Goal: Task Accomplishment & Management: Use online tool/utility

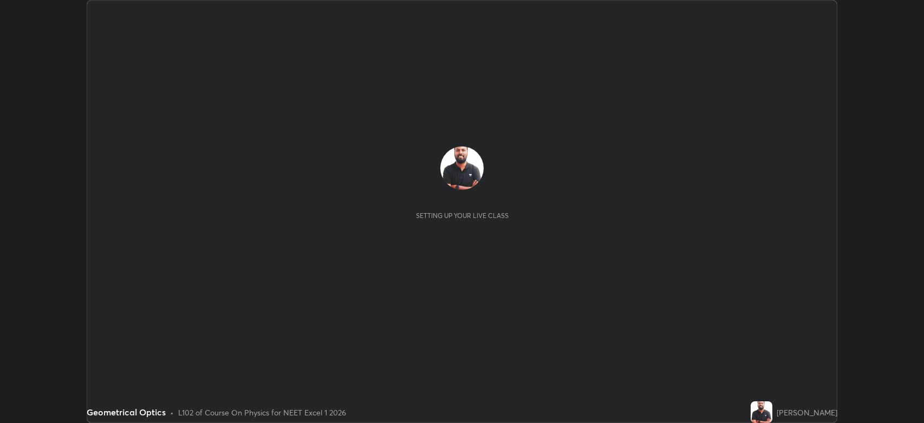
scroll to position [423, 924]
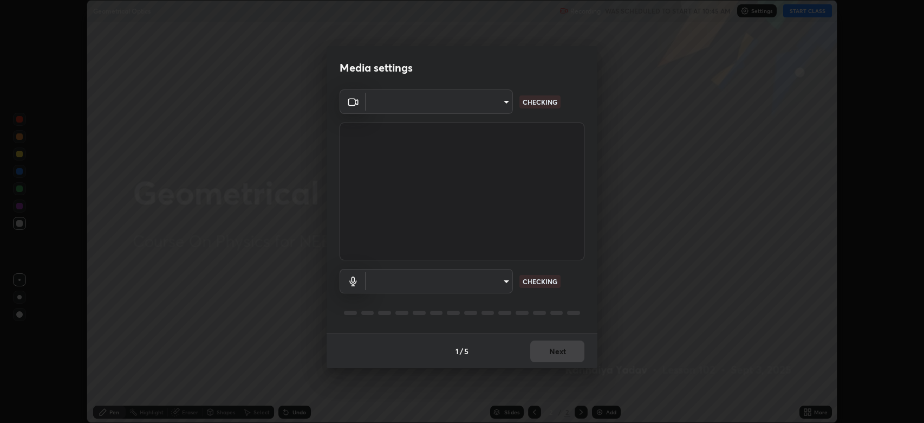
type input "794d03a334ab6cf92daa4269f68d25c817b6d7b5e31d9684855891884d0ab025"
type input "abfe49ea231096676f5dffd5fc284de79416b2b6bf9f32d11a432ff20e5decec"
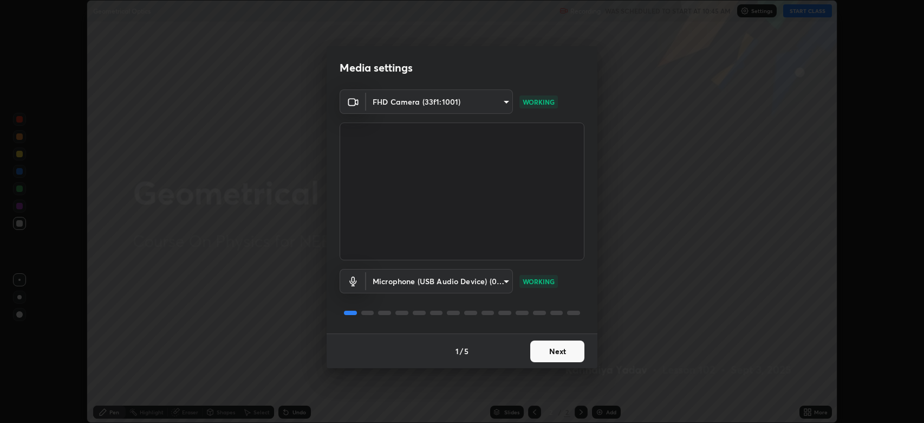
click at [557, 355] on button "Next" at bounding box center [557, 351] width 54 height 22
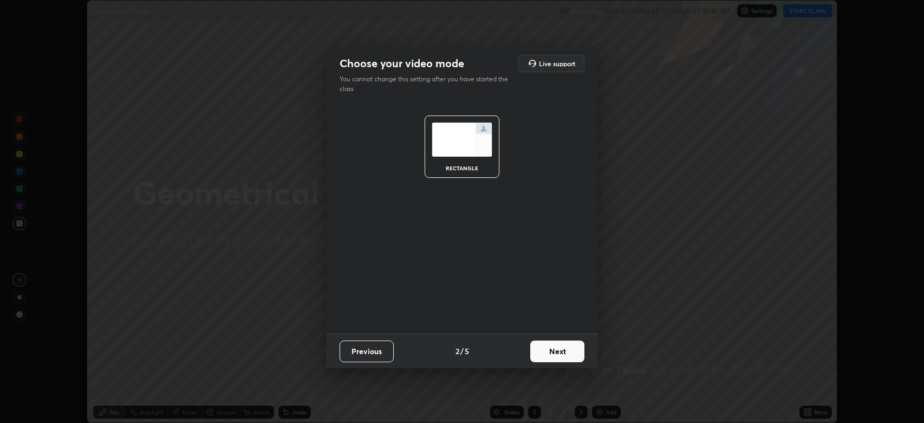
click at [556, 349] on button "Next" at bounding box center [557, 351] width 54 height 22
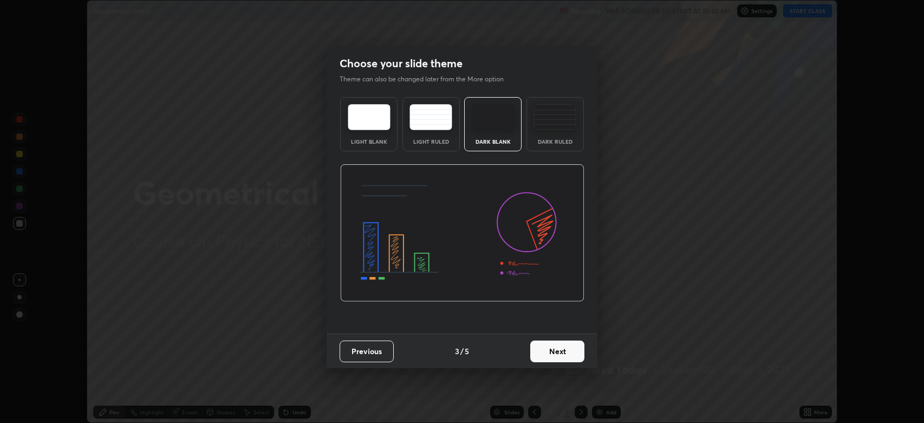
click at [556, 349] on button "Next" at bounding box center [557, 351] width 54 height 22
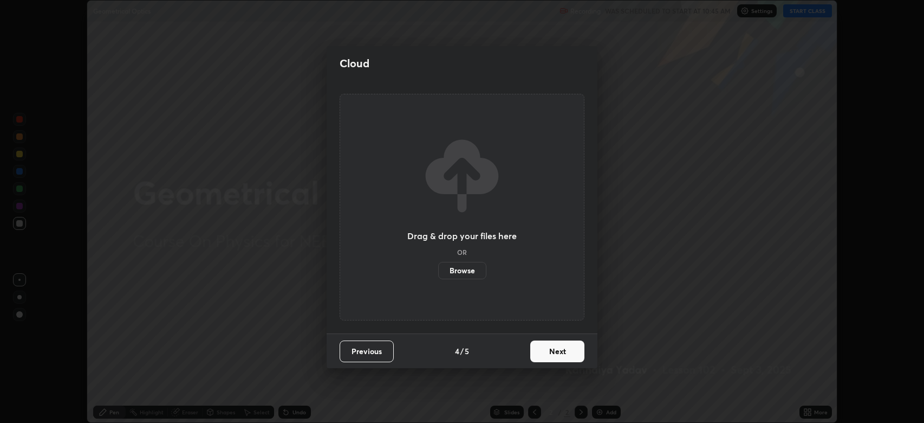
click at [558, 351] on button "Next" at bounding box center [557, 351] width 54 height 22
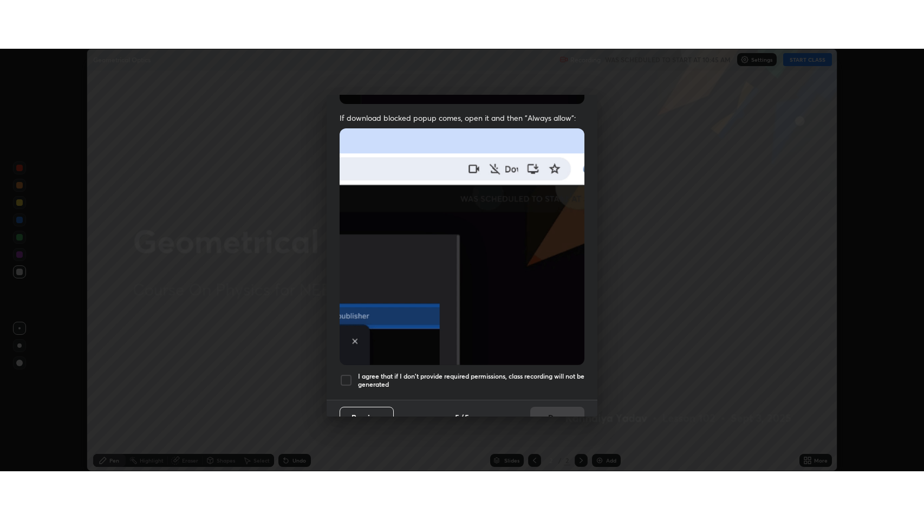
scroll to position [220, 0]
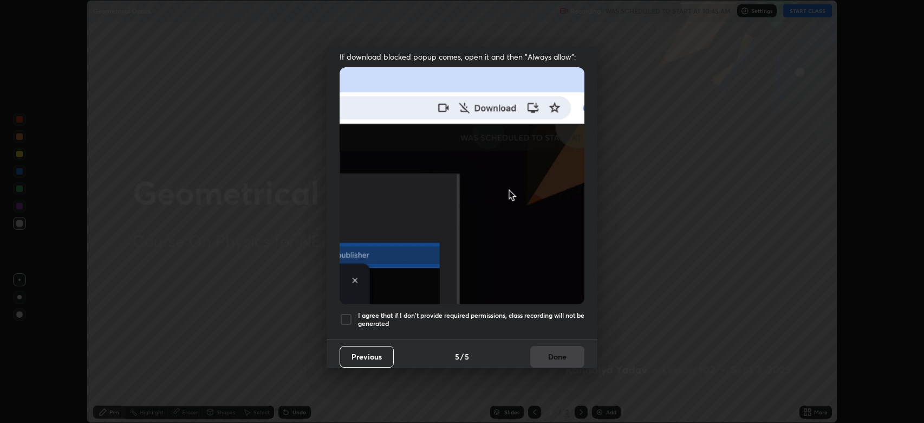
click at [348, 314] on div at bounding box center [346, 319] width 13 height 13
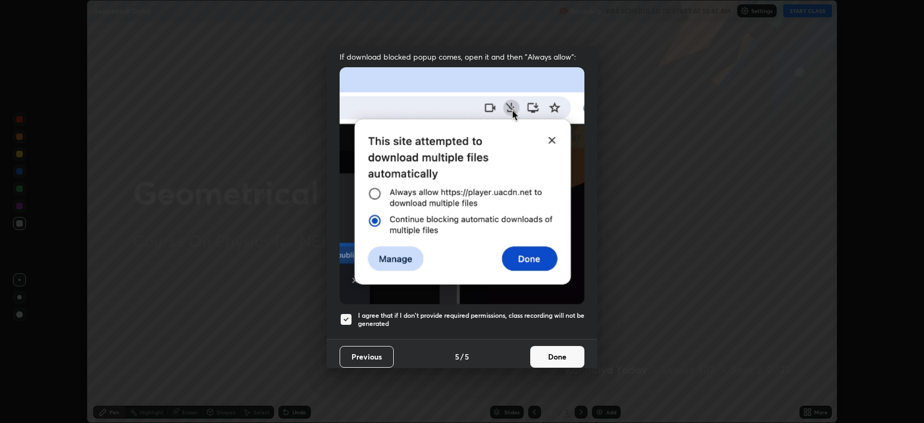
click at [554, 351] on button "Done" at bounding box center [557, 357] width 54 height 22
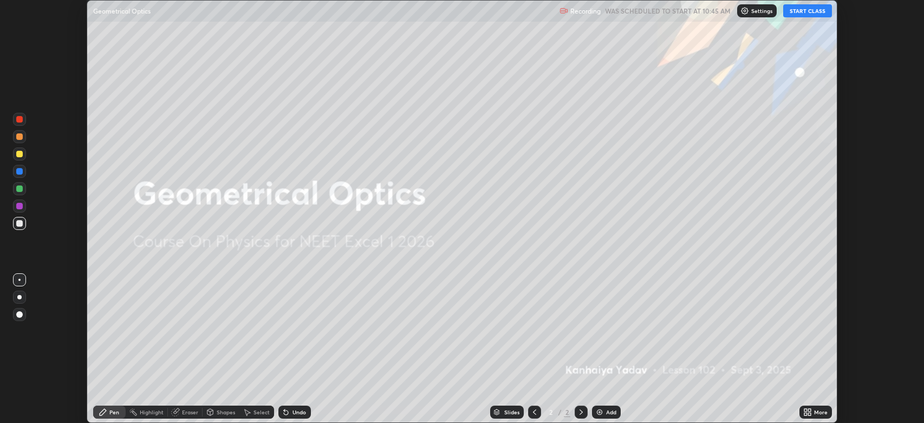
click at [804, 11] on button "START CLASS" at bounding box center [807, 10] width 49 height 13
click at [808, 412] on icon at bounding box center [807, 411] width 9 height 9
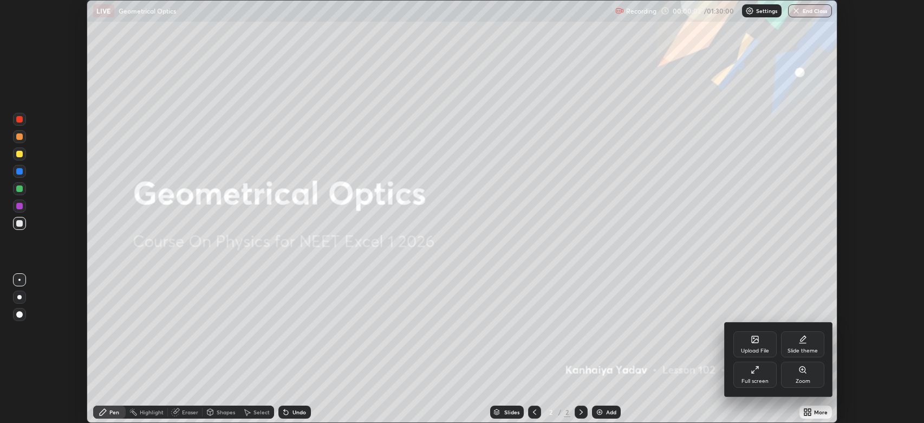
click at [750, 378] on div "Full screen" at bounding box center [755, 380] width 27 height 5
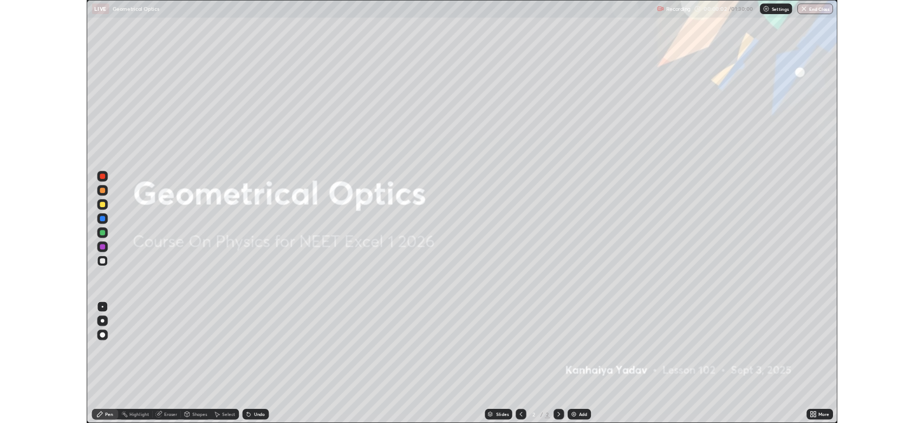
scroll to position [520, 924]
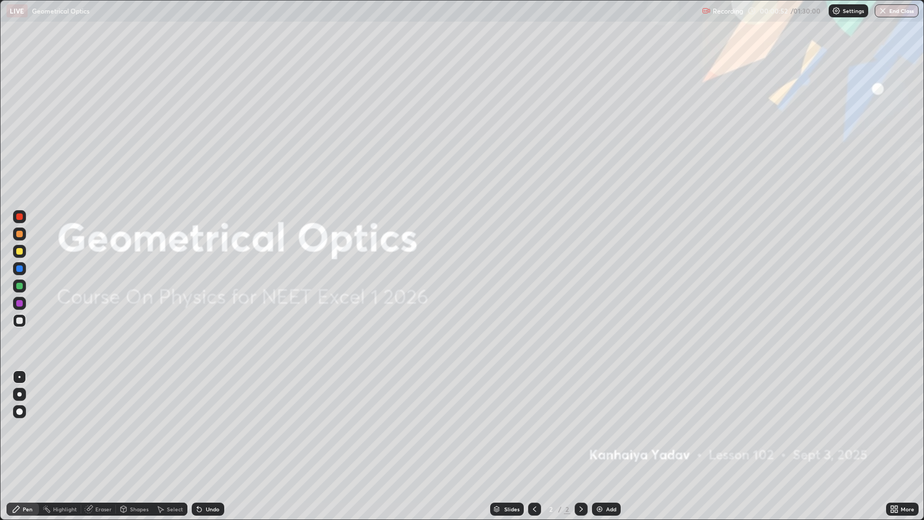
click at [580, 422] on icon at bounding box center [581, 509] width 9 height 9
click at [578, 422] on icon at bounding box center [581, 509] width 9 height 9
click at [598, 422] on img at bounding box center [599, 509] width 9 height 9
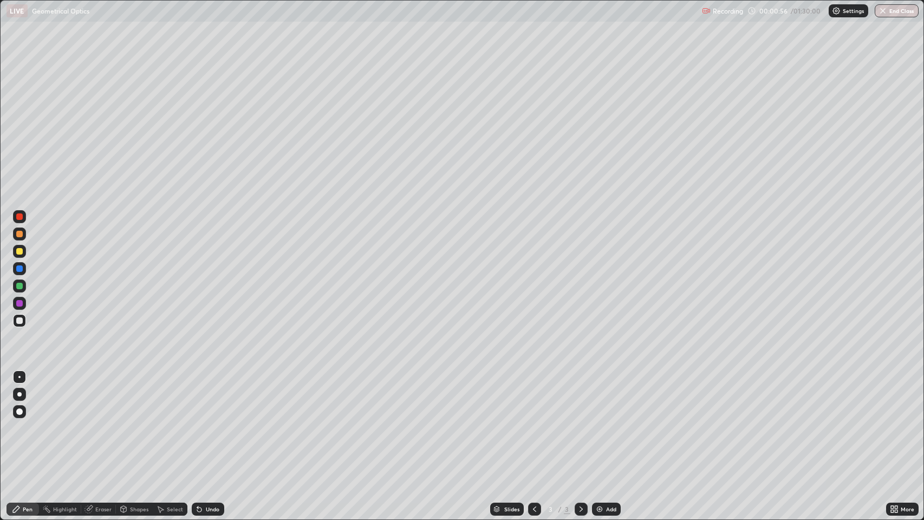
click at [18, 317] on div at bounding box center [19, 320] width 7 height 7
click at [20, 412] on div at bounding box center [19, 411] width 7 height 7
click at [89, 422] on icon at bounding box center [88, 509] width 7 height 7
click at [27, 422] on div "Pen" at bounding box center [28, 509] width 10 height 5
click at [100, 422] on div "Eraser" at bounding box center [103, 509] width 16 height 5
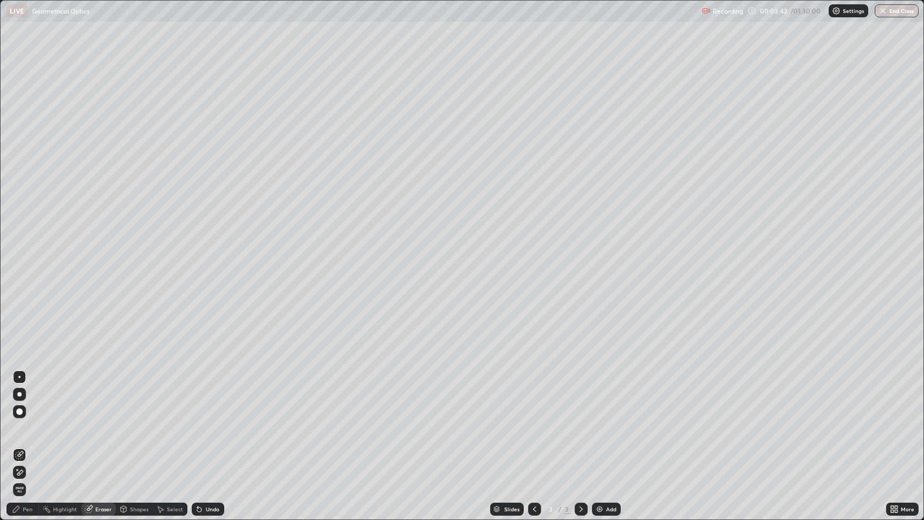
click at [23, 422] on div "Pen" at bounding box center [28, 509] width 10 height 5
click at [20, 321] on div at bounding box center [19, 320] width 7 height 7
click at [577, 422] on icon at bounding box center [581, 509] width 9 height 9
click at [579, 422] on icon at bounding box center [581, 509] width 9 height 9
click at [599, 422] on img at bounding box center [599, 509] width 9 height 9
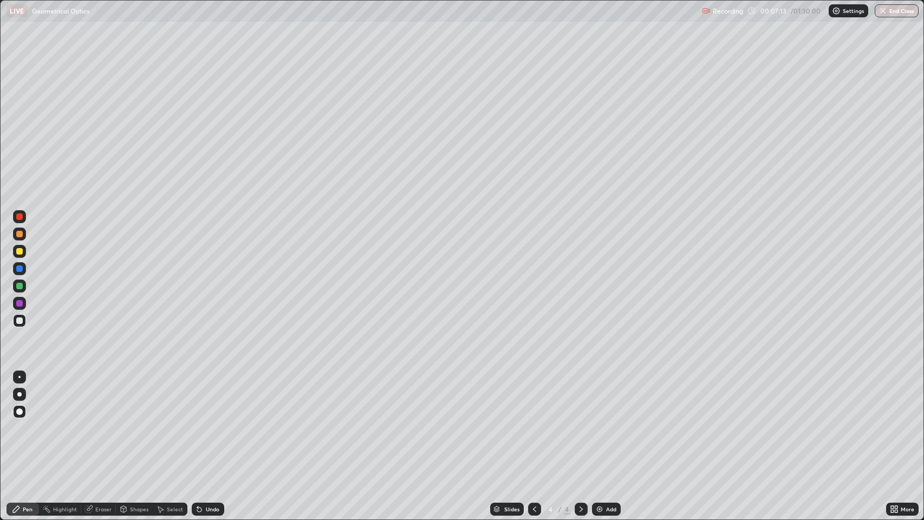
click at [99, 422] on div "Eraser" at bounding box center [103, 509] width 16 height 5
click at [25, 422] on div "Pen" at bounding box center [28, 509] width 10 height 5
click at [579, 422] on icon at bounding box center [581, 509] width 9 height 9
click at [601, 422] on img at bounding box center [599, 509] width 9 height 9
click at [20, 287] on div at bounding box center [19, 286] width 7 height 7
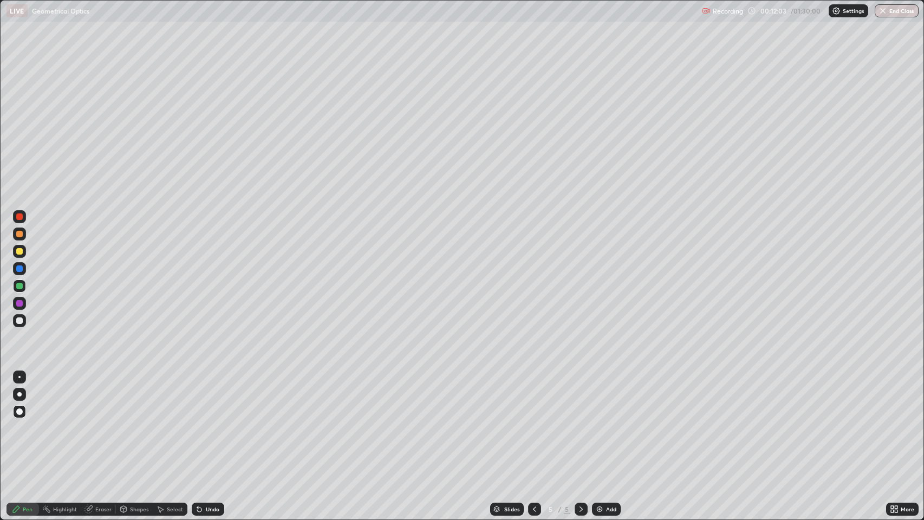
click at [26, 422] on div "Pen" at bounding box center [28, 509] width 10 height 5
click at [134, 422] on div "Shapes" at bounding box center [139, 509] width 18 height 5
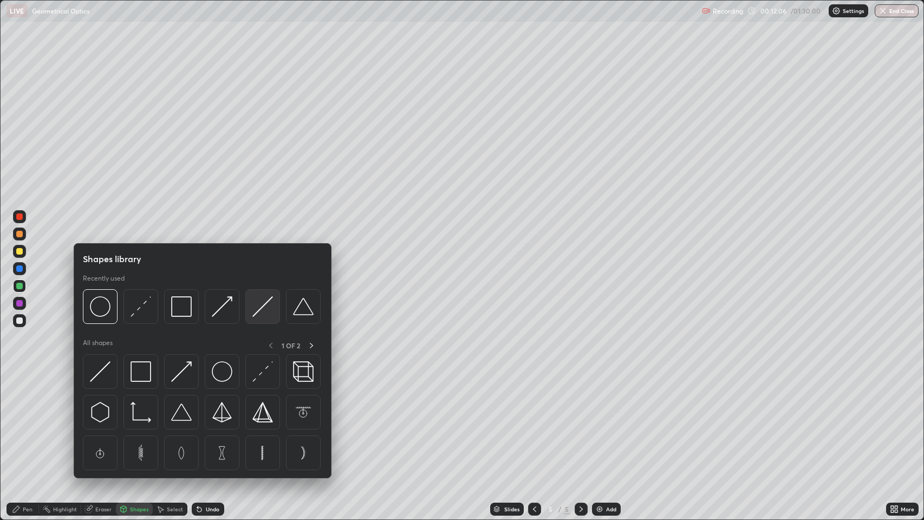
click at [257, 306] on img at bounding box center [262, 306] width 21 height 21
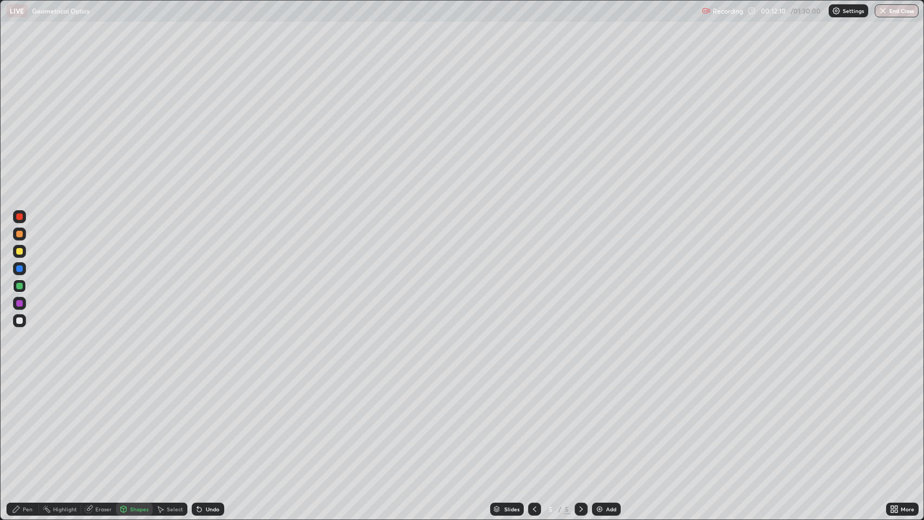
click at [20, 306] on div at bounding box center [19, 303] width 7 height 7
click at [26, 422] on div "Pen" at bounding box center [28, 509] width 10 height 5
click at [128, 422] on div "Shapes" at bounding box center [134, 509] width 37 height 13
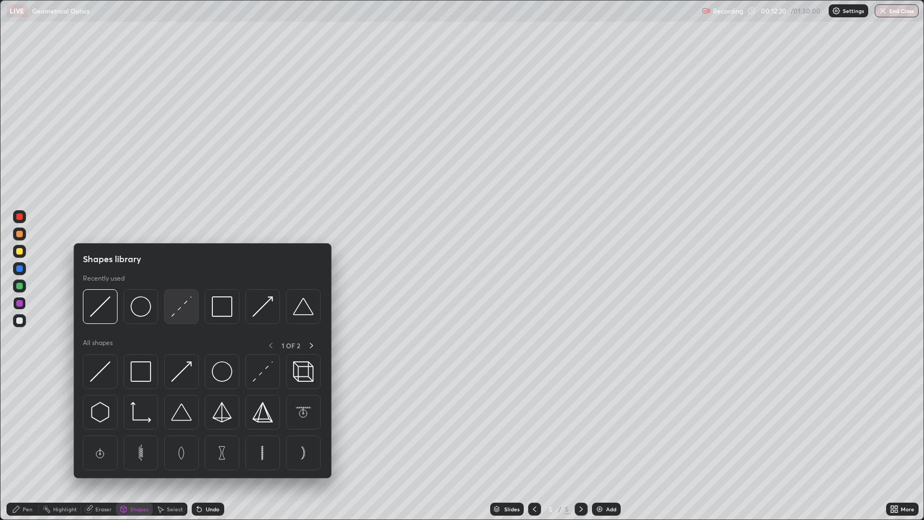
click at [177, 308] on img at bounding box center [181, 306] width 21 height 21
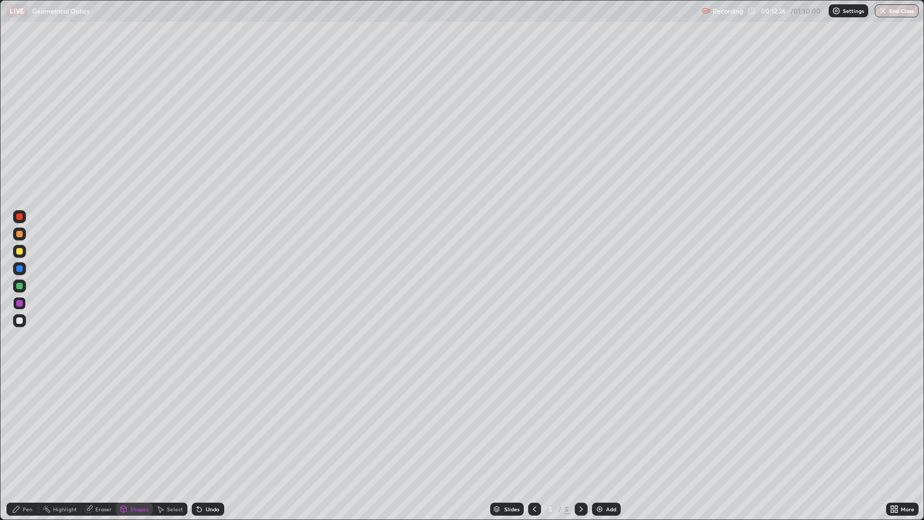
click at [124, 422] on icon at bounding box center [124, 511] width 0 height 4
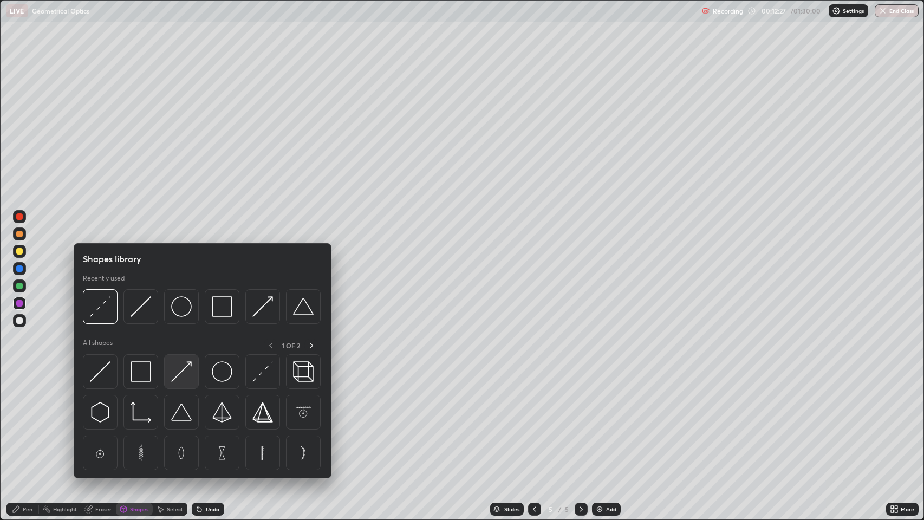
click at [184, 365] on img at bounding box center [181, 371] width 21 height 21
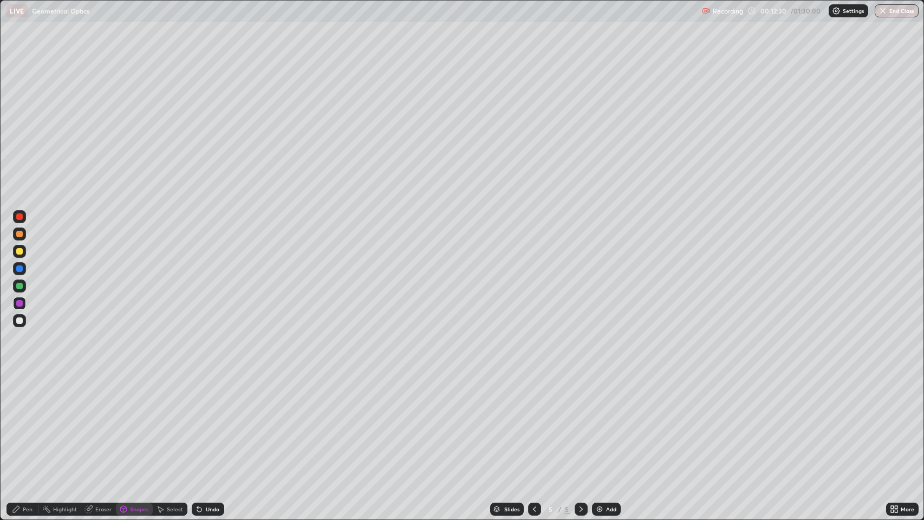
click at [20, 250] on div at bounding box center [19, 251] width 7 height 7
click at [21, 321] on div at bounding box center [19, 320] width 7 height 7
click at [17, 422] on icon at bounding box center [16, 509] width 7 height 7
click at [197, 422] on icon at bounding box center [197, 507] width 1 height 1
click at [198, 422] on icon at bounding box center [199, 510] width 4 height 4
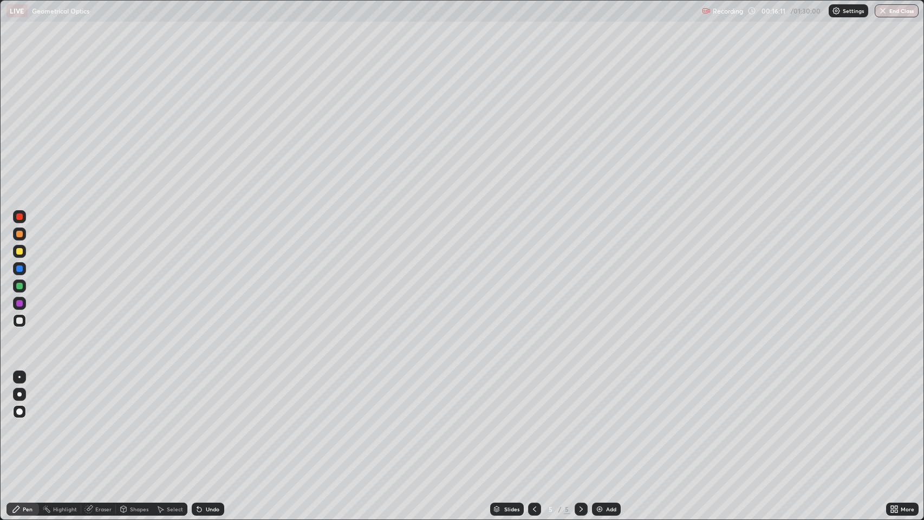
click at [17, 235] on div at bounding box center [19, 234] width 7 height 7
click at [22, 321] on div at bounding box center [19, 320] width 7 height 7
click at [207, 422] on div "Undo" at bounding box center [213, 509] width 14 height 5
click at [211, 422] on div "Undo" at bounding box center [213, 509] width 14 height 5
click at [198, 422] on icon at bounding box center [199, 510] width 4 height 4
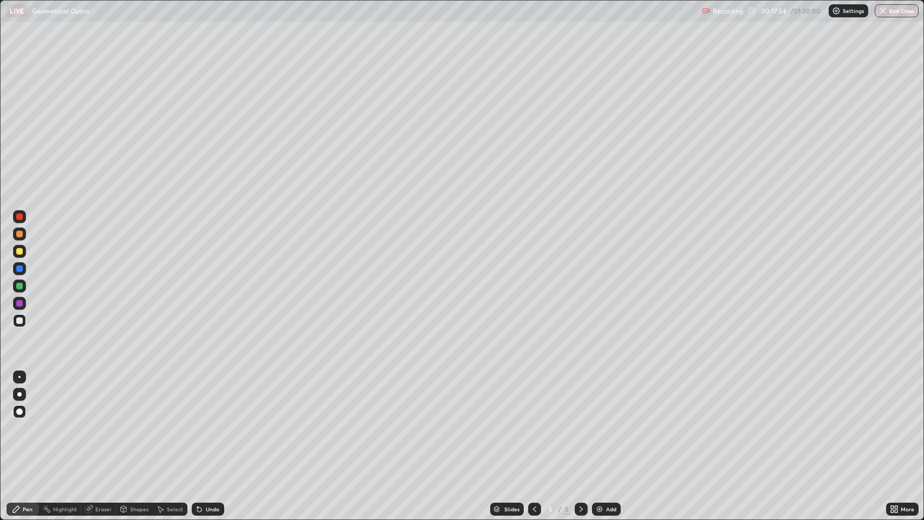
click at [105, 422] on div "Eraser" at bounding box center [103, 509] width 16 height 5
click at [28, 422] on div "Pen" at bounding box center [28, 509] width 10 height 5
click at [96, 422] on div "Eraser" at bounding box center [103, 509] width 16 height 5
click at [24, 422] on div "Pen" at bounding box center [28, 509] width 10 height 5
click at [95, 422] on div "Eraser" at bounding box center [103, 509] width 16 height 5
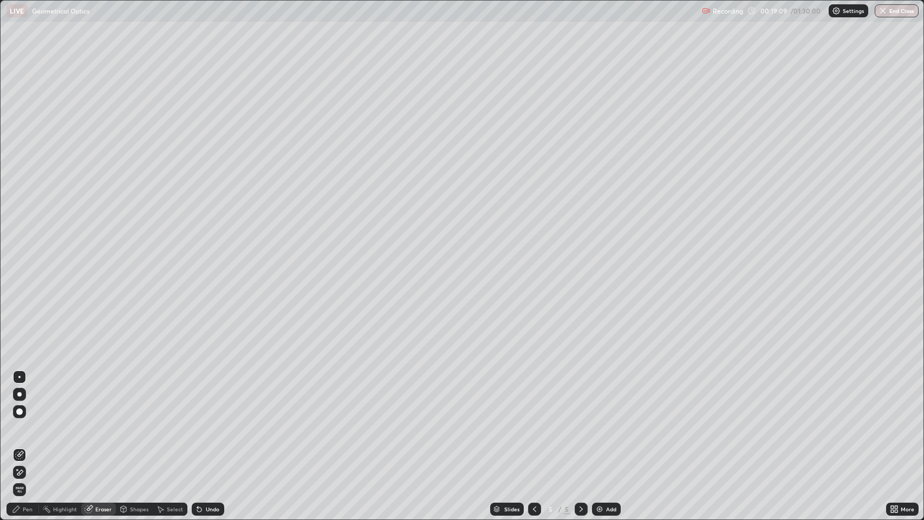
click at [21, 422] on div "Pen" at bounding box center [23, 509] width 33 height 13
click at [94, 422] on div "Eraser" at bounding box center [98, 509] width 35 height 13
click at [27, 422] on div "Pen" at bounding box center [28, 509] width 10 height 5
click at [206, 422] on div "Undo" at bounding box center [213, 509] width 14 height 5
click at [580, 422] on icon at bounding box center [581, 509] width 9 height 9
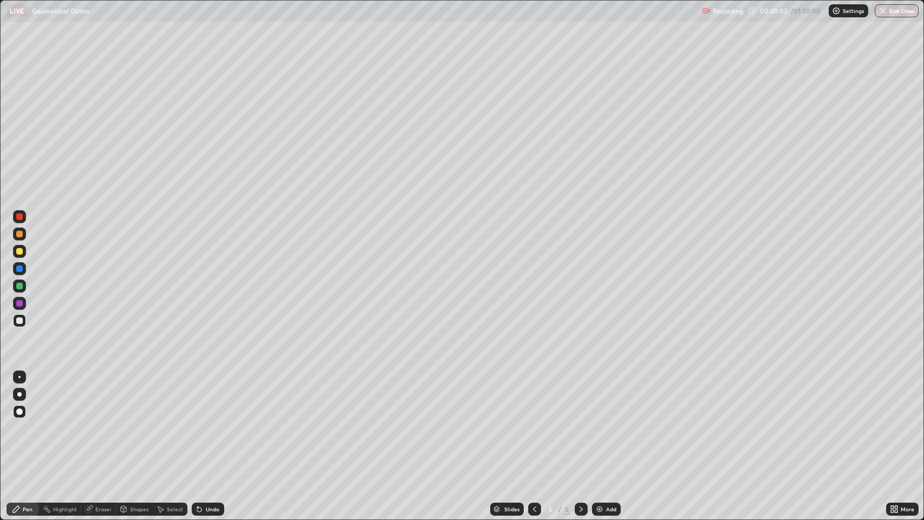
click at [600, 422] on img at bounding box center [599, 509] width 9 height 9
click at [534, 422] on icon at bounding box center [534, 509] width 9 height 9
click at [580, 422] on icon at bounding box center [581, 509] width 9 height 9
click at [533, 422] on icon at bounding box center [534, 509] width 9 height 9
click at [581, 422] on icon at bounding box center [581, 509] width 3 height 5
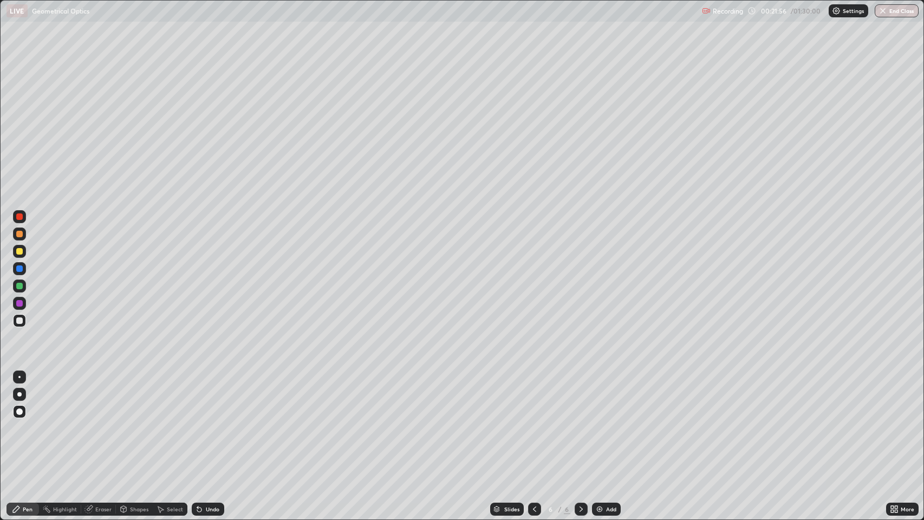
click at [534, 422] on icon at bounding box center [534, 509] width 9 height 9
click at [580, 422] on icon at bounding box center [581, 509] width 9 height 9
click at [534, 422] on icon at bounding box center [534, 509] width 9 height 9
click at [580, 422] on icon at bounding box center [581, 509] width 9 height 9
click at [534, 422] on icon at bounding box center [534, 509] width 9 height 9
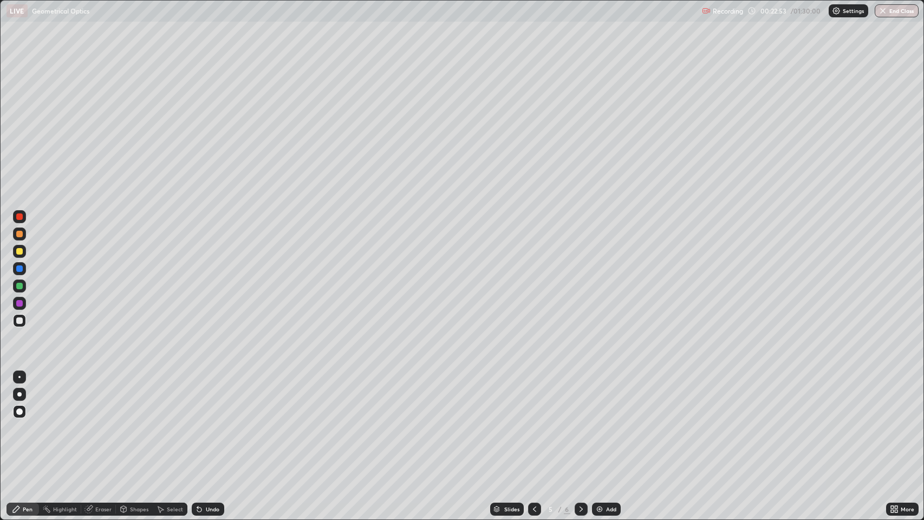
click at [580, 422] on icon at bounding box center [581, 509] width 9 height 9
click at [534, 422] on icon at bounding box center [534, 509] width 9 height 9
click at [581, 422] on icon at bounding box center [581, 509] width 9 height 9
click at [100, 422] on div "Eraser" at bounding box center [103, 509] width 16 height 5
click at [535, 422] on icon at bounding box center [534, 509] width 9 height 9
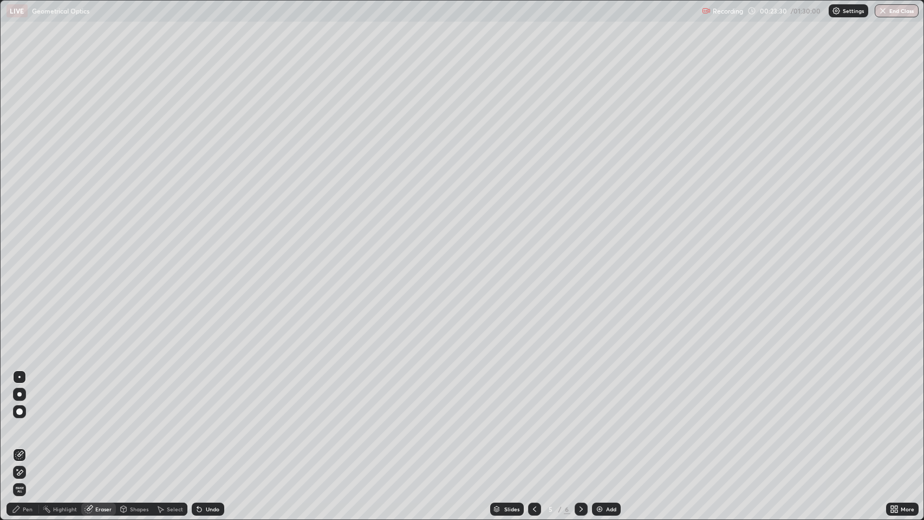
click at [580, 422] on icon at bounding box center [581, 509] width 9 height 9
click at [16, 422] on icon at bounding box center [16, 509] width 7 height 7
click at [534, 422] on icon at bounding box center [534, 509] width 9 height 9
click at [579, 422] on icon at bounding box center [581, 509] width 9 height 9
click at [534, 422] on icon at bounding box center [534, 509] width 9 height 9
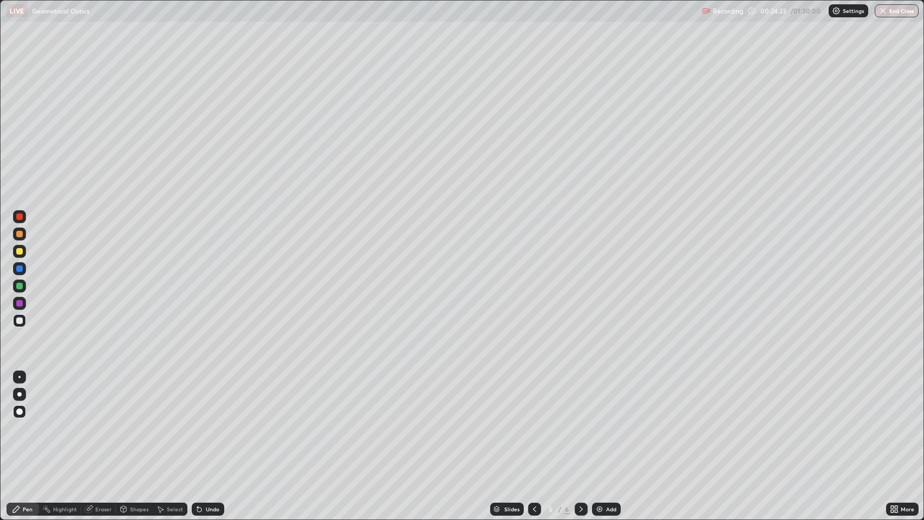
click at [579, 422] on icon at bounding box center [581, 509] width 9 height 9
click at [532, 422] on icon at bounding box center [534, 509] width 9 height 9
click at [580, 422] on icon at bounding box center [581, 509] width 9 height 9
click at [19, 287] on div at bounding box center [19, 286] width 7 height 7
click at [20, 321] on div at bounding box center [19, 320] width 7 height 7
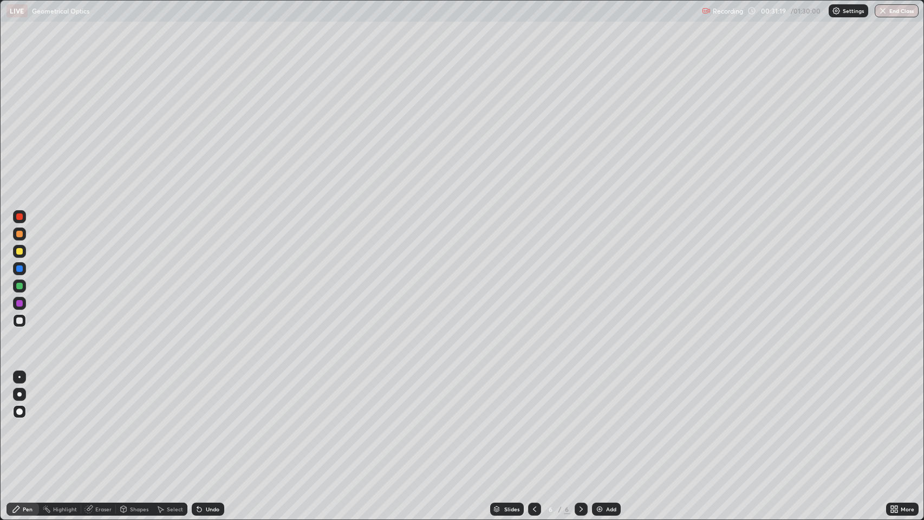
click at [206, 422] on div "Undo" at bounding box center [213, 509] width 14 height 5
click at [531, 422] on icon at bounding box center [534, 509] width 9 height 9
click at [579, 422] on icon at bounding box center [581, 509] width 9 height 9
click at [200, 422] on icon at bounding box center [199, 510] width 4 height 4
click at [198, 422] on icon at bounding box center [199, 510] width 4 height 4
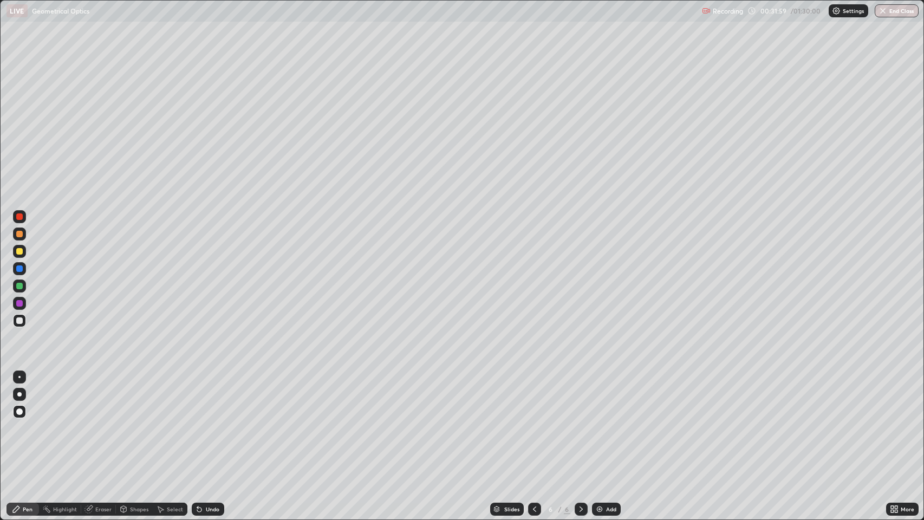
click at [532, 422] on icon at bounding box center [534, 509] width 9 height 9
click at [580, 422] on icon at bounding box center [581, 509] width 3 height 5
click at [534, 422] on icon at bounding box center [534, 509] width 9 height 9
click at [580, 422] on icon at bounding box center [581, 509] width 9 height 9
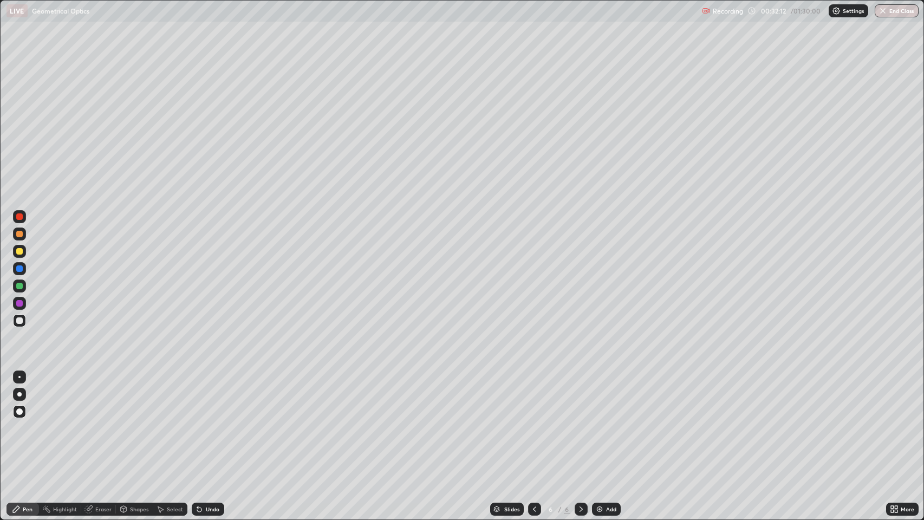
click at [200, 422] on icon at bounding box center [199, 509] width 9 height 9
click at [20, 233] on div at bounding box center [19, 234] width 7 height 7
click at [21, 321] on div at bounding box center [19, 320] width 7 height 7
click at [580, 422] on icon at bounding box center [581, 509] width 9 height 9
click at [596, 422] on img at bounding box center [599, 509] width 9 height 9
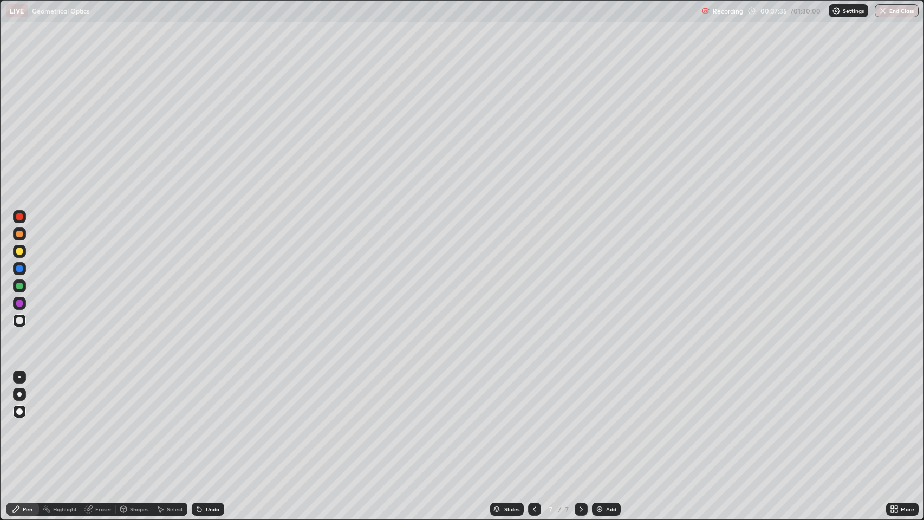
click at [534, 422] on icon at bounding box center [534, 509] width 9 height 9
click at [578, 422] on icon at bounding box center [581, 509] width 9 height 9
click at [531, 422] on icon at bounding box center [534, 509] width 9 height 9
click at [578, 422] on icon at bounding box center [581, 509] width 9 height 9
click at [579, 422] on icon at bounding box center [581, 509] width 9 height 9
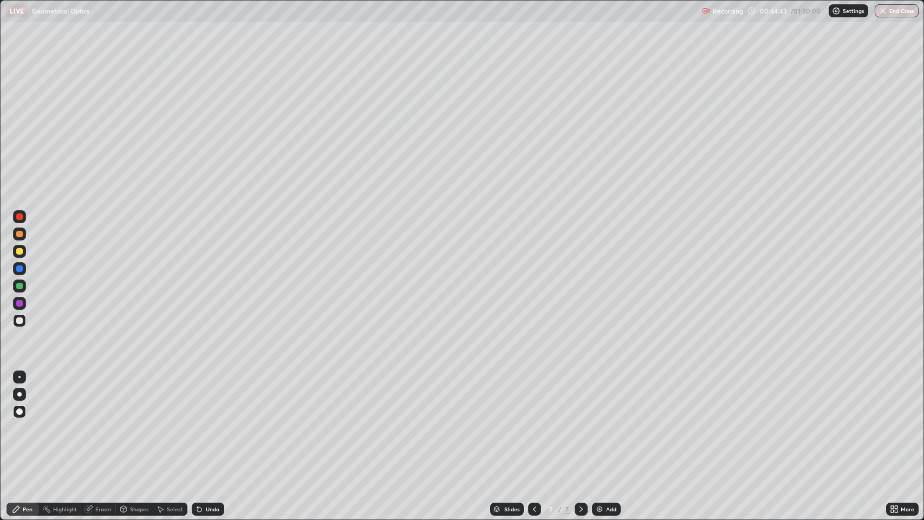
click at [578, 422] on icon at bounding box center [581, 509] width 9 height 9
click at [595, 422] on img at bounding box center [599, 509] width 9 height 9
click at [532, 422] on icon at bounding box center [534, 509] width 9 height 9
click at [579, 422] on icon at bounding box center [581, 509] width 9 height 9
click at [599, 422] on img at bounding box center [599, 509] width 9 height 9
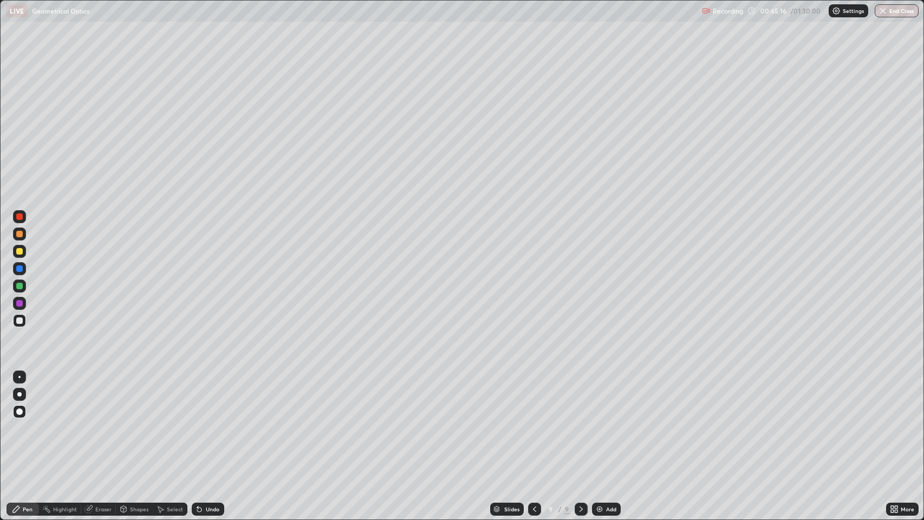
click at [536, 422] on icon at bounding box center [534, 509] width 9 height 9
click at [534, 422] on icon at bounding box center [534, 509] width 9 height 9
click at [580, 422] on icon at bounding box center [581, 509] width 9 height 9
click at [206, 422] on div "Undo" at bounding box center [213, 509] width 14 height 5
click at [211, 422] on div "Undo" at bounding box center [213, 509] width 14 height 5
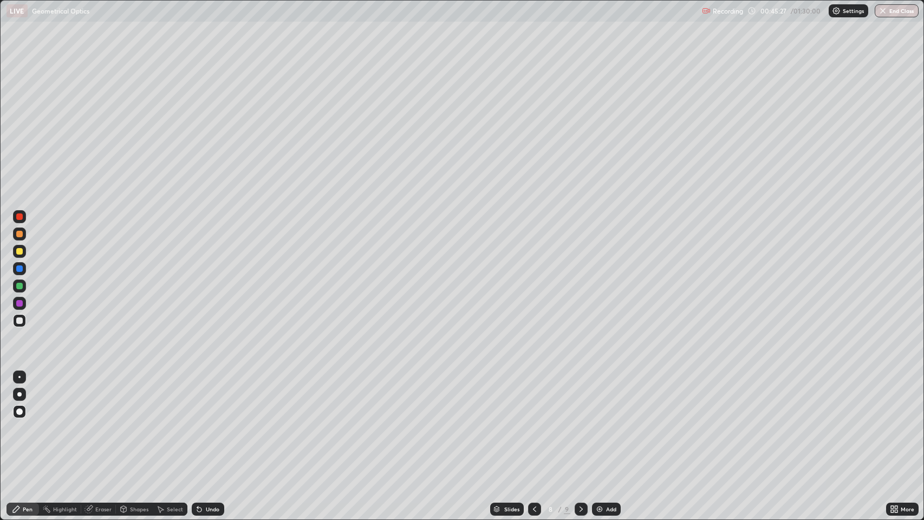
click at [211, 422] on div "Undo" at bounding box center [213, 509] width 14 height 5
click at [198, 422] on icon at bounding box center [199, 510] width 4 height 4
click at [580, 422] on icon at bounding box center [581, 509] width 9 height 9
click at [206, 422] on div "Undo" at bounding box center [213, 509] width 14 height 5
click at [580, 422] on icon at bounding box center [581, 509] width 9 height 9
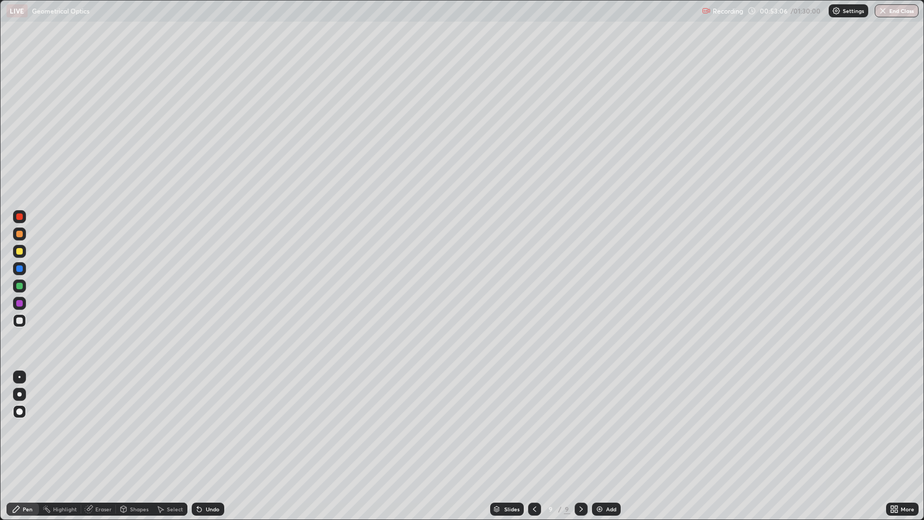
click at [579, 422] on icon at bounding box center [581, 509] width 9 height 9
click at [600, 422] on img at bounding box center [599, 509] width 9 height 9
click at [533, 422] on icon at bounding box center [534, 509] width 9 height 9
click at [583, 422] on icon at bounding box center [581, 509] width 9 height 9
click at [20, 234] on div at bounding box center [19, 234] width 7 height 7
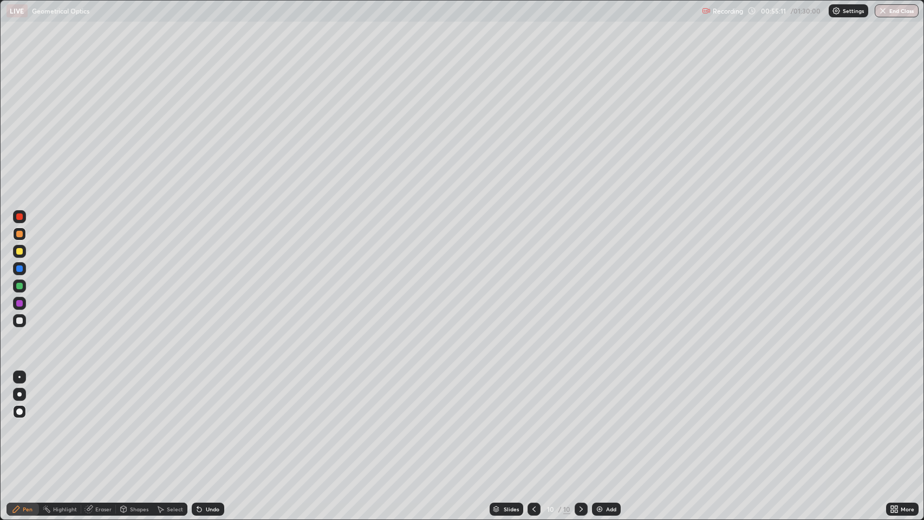
click at [20, 321] on div at bounding box center [19, 320] width 7 height 7
click at [104, 422] on div "Eraser" at bounding box center [103, 509] width 16 height 5
click at [28, 422] on div "Pen" at bounding box center [28, 509] width 10 height 5
click at [198, 422] on icon at bounding box center [199, 510] width 4 height 4
click at [200, 422] on icon at bounding box center [199, 509] width 9 height 9
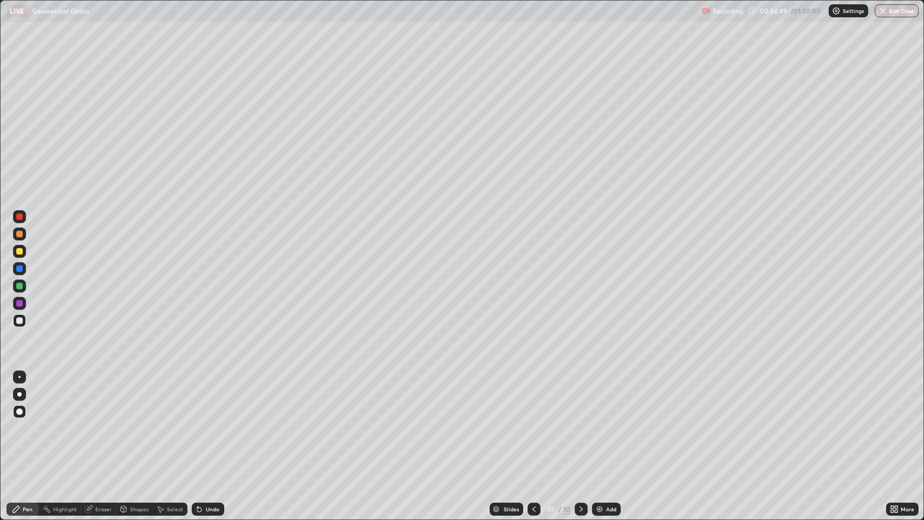
click at [20, 253] on div at bounding box center [19, 251] width 7 height 7
click at [580, 422] on icon at bounding box center [581, 509] width 3 height 5
click at [595, 422] on img at bounding box center [599, 509] width 9 height 9
click at [198, 422] on icon at bounding box center [199, 510] width 4 height 4
click at [19, 323] on div at bounding box center [19, 320] width 7 height 7
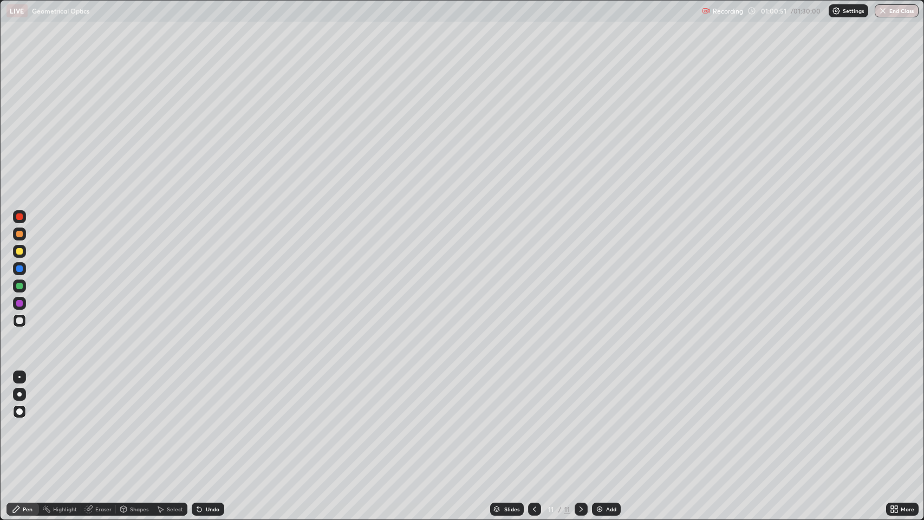
click at [534, 422] on icon at bounding box center [534, 509] width 3 height 5
click at [579, 422] on icon at bounding box center [581, 509] width 9 height 9
click at [206, 422] on div "Undo" at bounding box center [213, 509] width 14 height 5
click at [22, 322] on div at bounding box center [19, 320] width 7 height 7
click at [208, 422] on div "Undo" at bounding box center [213, 509] width 14 height 5
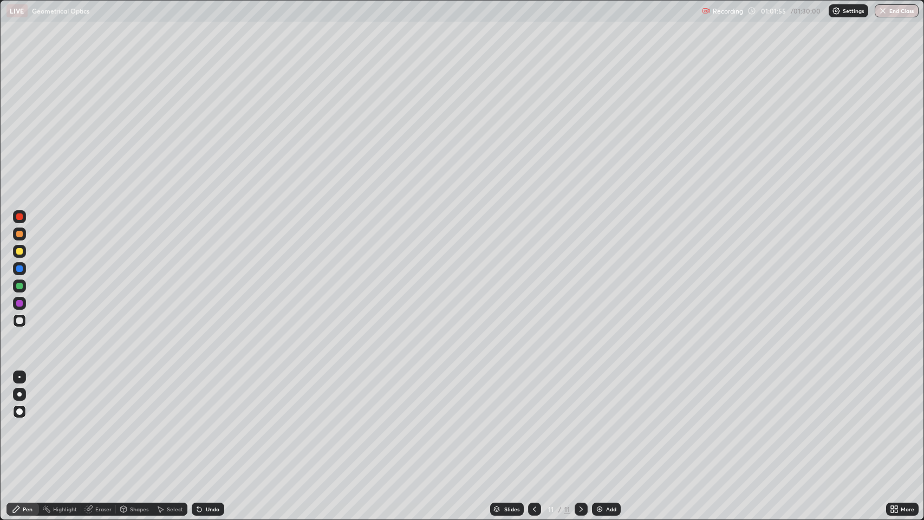
click at [207, 422] on div "Undo" at bounding box center [213, 509] width 14 height 5
click at [200, 422] on icon at bounding box center [199, 509] width 9 height 9
click at [204, 422] on div "Undo" at bounding box center [208, 509] width 33 height 13
click at [208, 422] on div "Undo" at bounding box center [213, 509] width 14 height 5
click at [211, 422] on div "Undo" at bounding box center [213, 509] width 14 height 5
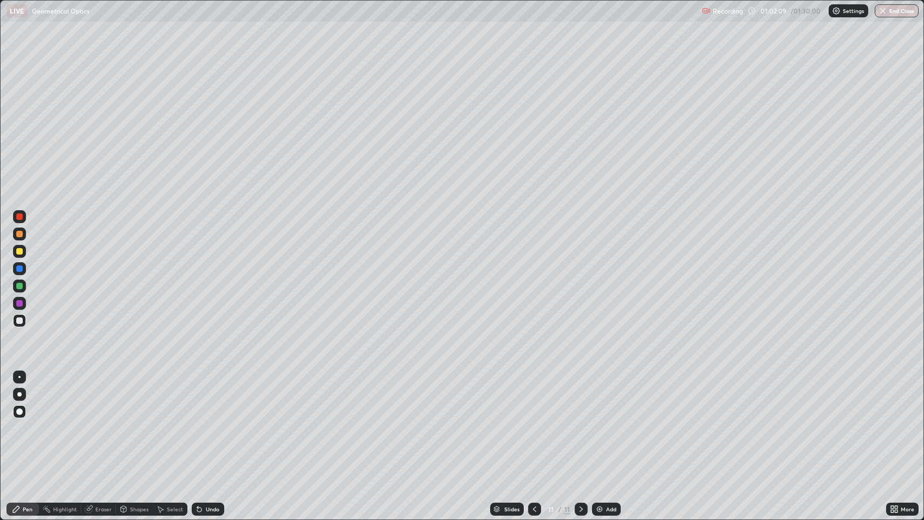
click at [212, 422] on div "Undo" at bounding box center [213, 509] width 14 height 5
click at [211, 422] on div "Undo" at bounding box center [213, 509] width 14 height 5
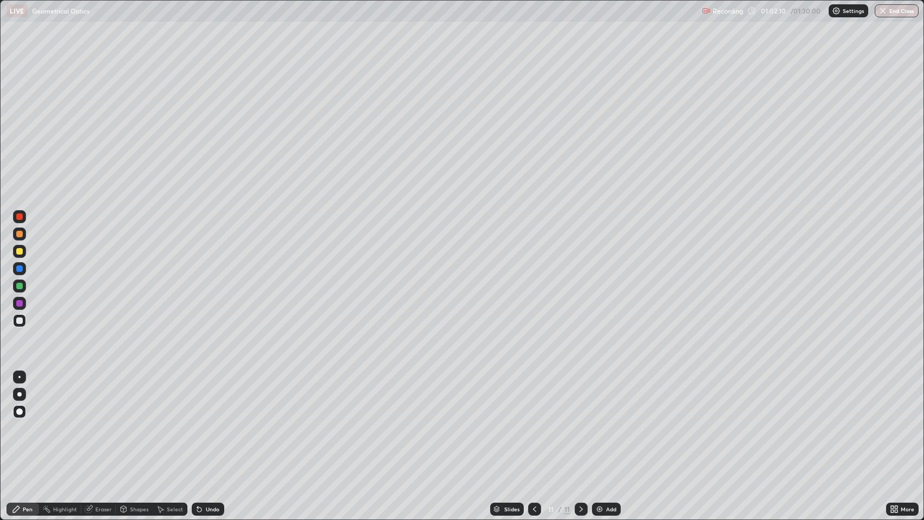
click at [212, 422] on div "Undo" at bounding box center [213, 509] width 14 height 5
click at [211, 422] on div "Undo" at bounding box center [213, 509] width 14 height 5
click at [580, 422] on icon at bounding box center [581, 509] width 9 height 9
click at [581, 422] on icon at bounding box center [581, 509] width 9 height 9
click at [607, 422] on div "Add" at bounding box center [611, 509] width 10 height 5
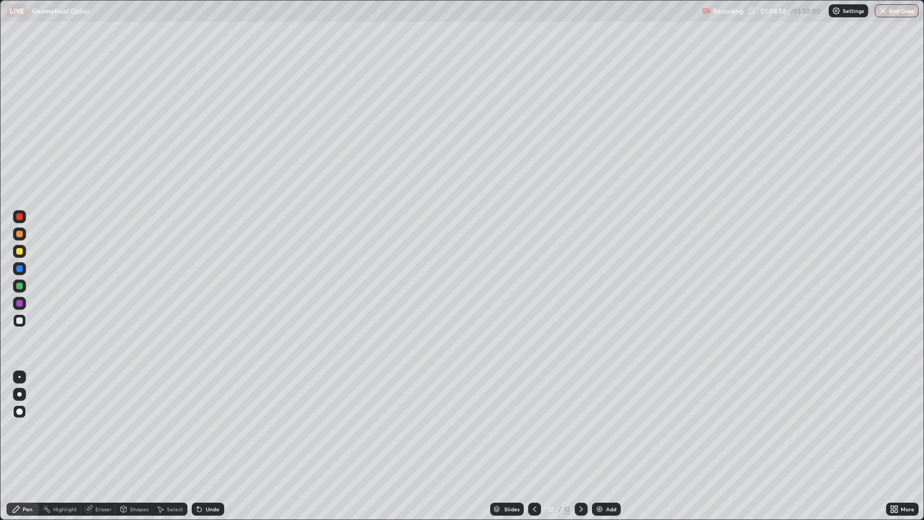
click at [534, 422] on icon at bounding box center [534, 509] width 9 height 9
click at [578, 422] on icon at bounding box center [581, 509] width 9 height 9
click at [94, 422] on div "Eraser" at bounding box center [98, 509] width 35 height 13
click at [27, 422] on div "Pen" at bounding box center [28, 509] width 10 height 5
click at [197, 422] on icon at bounding box center [197, 507] width 1 height 1
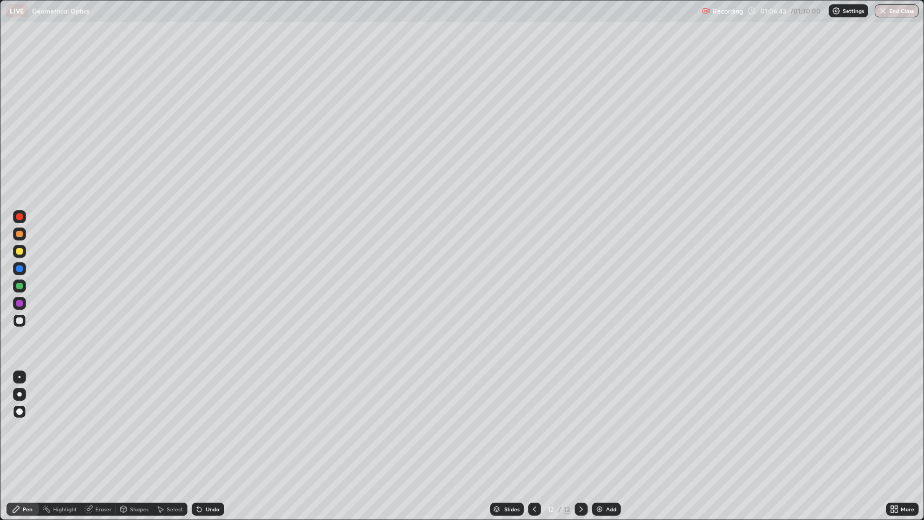
click at [206, 422] on div "Undo" at bounding box center [208, 509] width 33 height 13
click at [198, 422] on icon at bounding box center [199, 510] width 4 height 4
click at [204, 422] on div "Undo" at bounding box center [208, 509] width 33 height 13
click at [579, 422] on icon at bounding box center [581, 509] width 9 height 9
click at [580, 422] on icon at bounding box center [581, 509] width 9 height 9
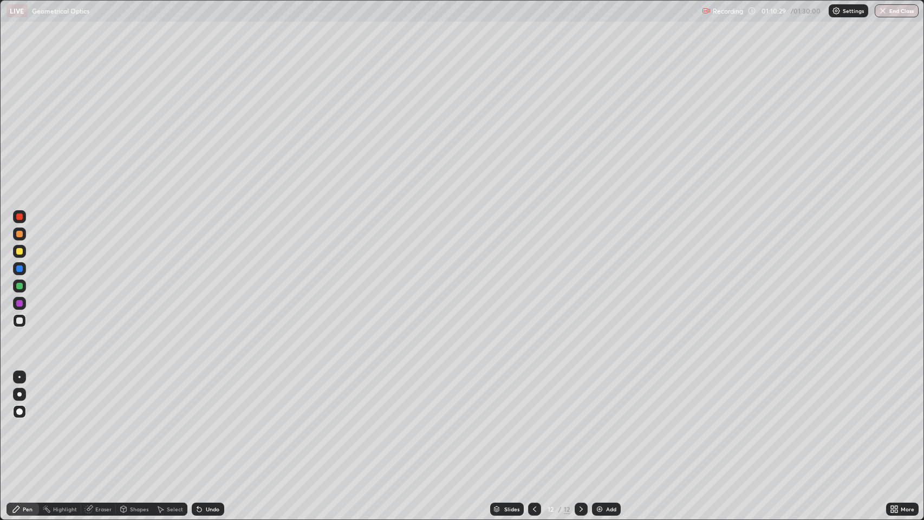
click at [599, 422] on img at bounding box center [599, 509] width 9 height 9
click at [21, 237] on div at bounding box center [19, 234] width 7 height 7
click at [134, 422] on div "Shapes" at bounding box center [139, 509] width 18 height 5
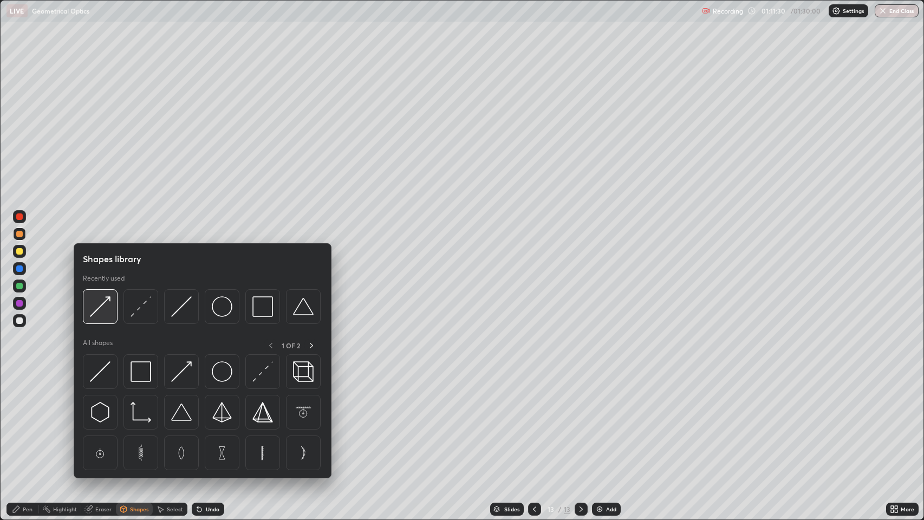
click at [100, 307] on img at bounding box center [100, 306] width 21 height 21
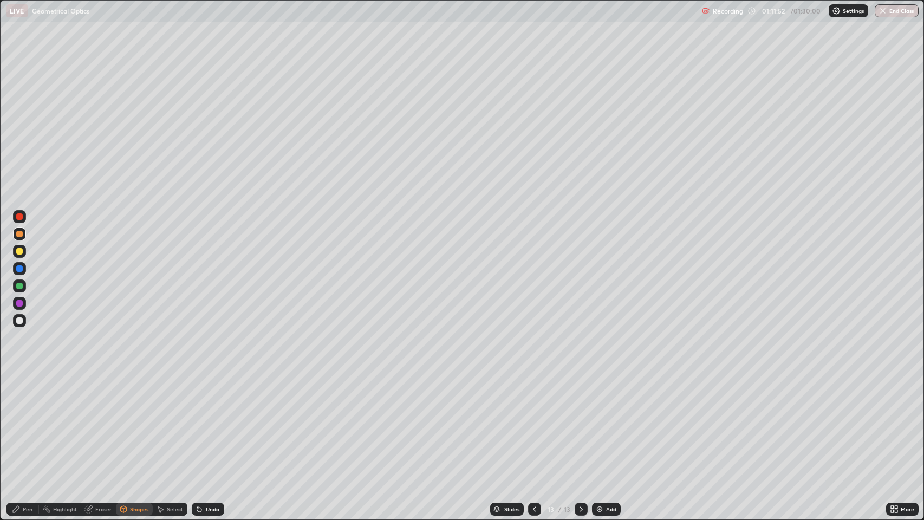
click at [21, 319] on div at bounding box center [19, 320] width 7 height 7
click at [204, 422] on div "Undo" at bounding box center [208, 509] width 33 height 13
click at [24, 422] on div "Pen" at bounding box center [28, 509] width 10 height 5
click at [20, 269] on div at bounding box center [19, 268] width 7 height 7
click at [578, 422] on icon at bounding box center [581, 509] width 9 height 9
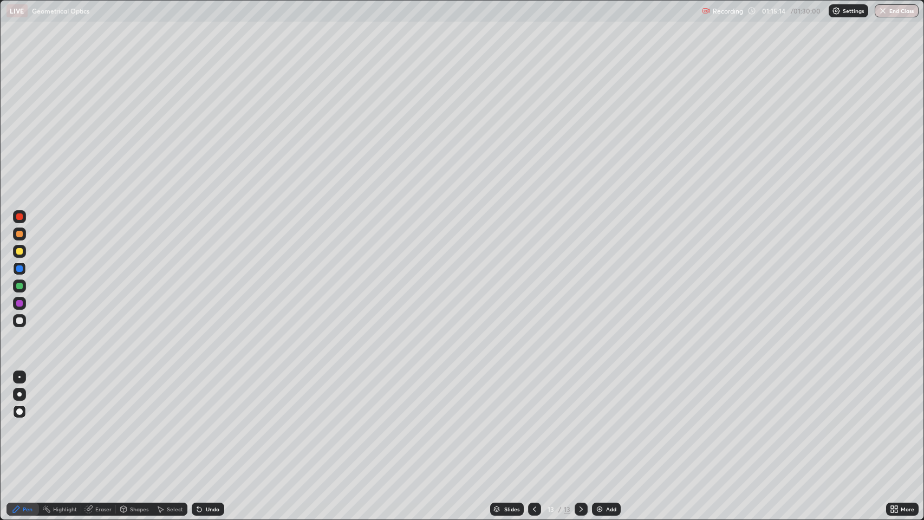
click at [600, 422] on img at bounding box center [599, 509] width 9 height 9
click at [19, 321] on div at bounding box center [19, 320] width 7 height 7
click at [207, 422] on div "Undo" at bounding box center [208, 509] width 33 height 13
click at [206, 422] on div "Undo" at bounding box center [213, 509] width 14 height 5
click at [211, 422] on div "Undo" at bounding box center [213, 509] width 14 height 5
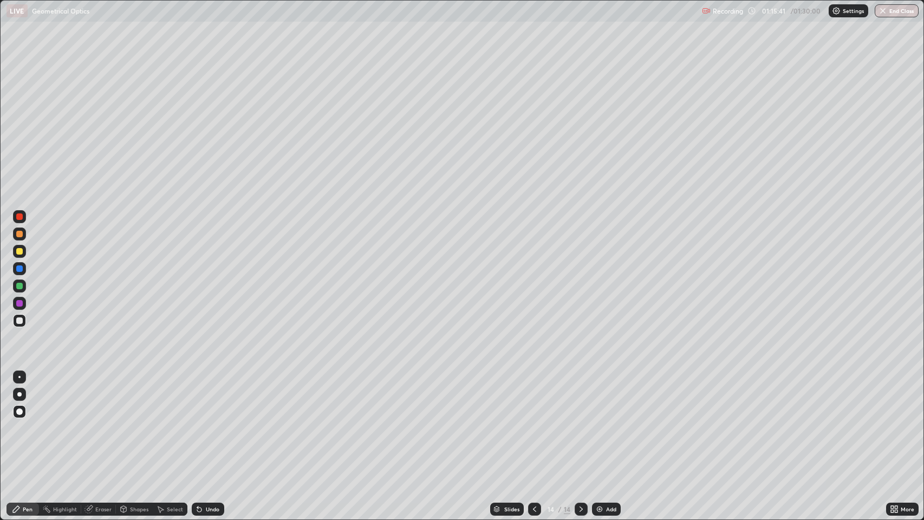
click at [203, 422] on div "Undo" at bounding box center [208, 509] width 33 height 13
click at [206, 422] on div "Undo" at bounding box center [208, 509] width 33 height 13
click at [202, 422] on icon at bounding box center [199, 509] width 9 height 9
click at [133, 422] on div "Shapes" at bounding box center [139, 509] width 18 height 5
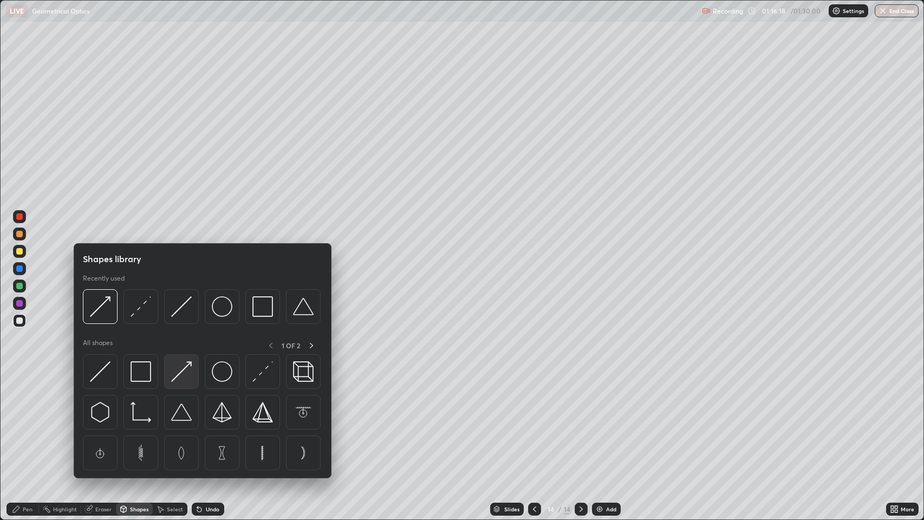
click at [181, 370] on img at bounding box center [181, 371] width 21 height 21
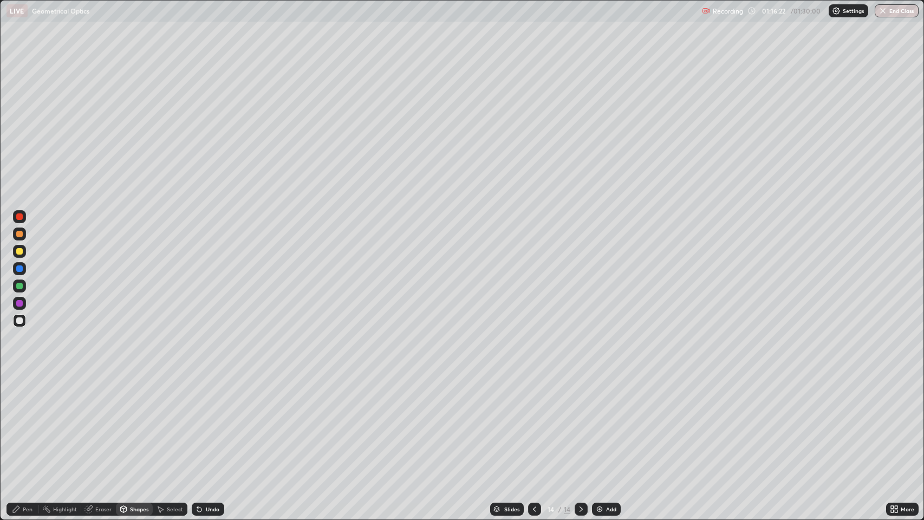
click at [206, 422] on div "Undo" at bounding box center [208, 509] width 33 height 13
click at [22, 250] on div at bounding box center [19, 251] width 7 height 7
click at [23, 422] on div "Pen" at bounding box center [28, 509] width 10 height 5
click at [134, 422] on div "Shapes" at bounding box center [139, 509] width 18 height 5
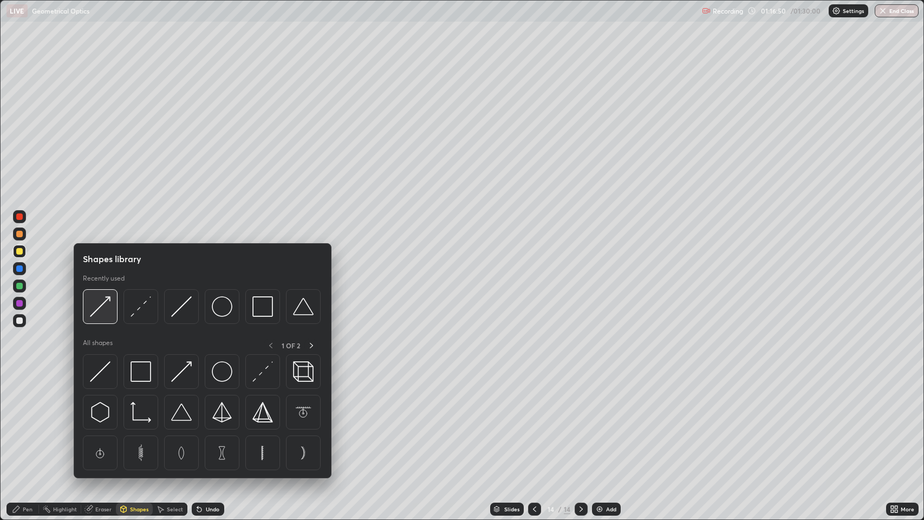
click at [105, 301] on img at bounding box center [100, 306] width 21 height 21
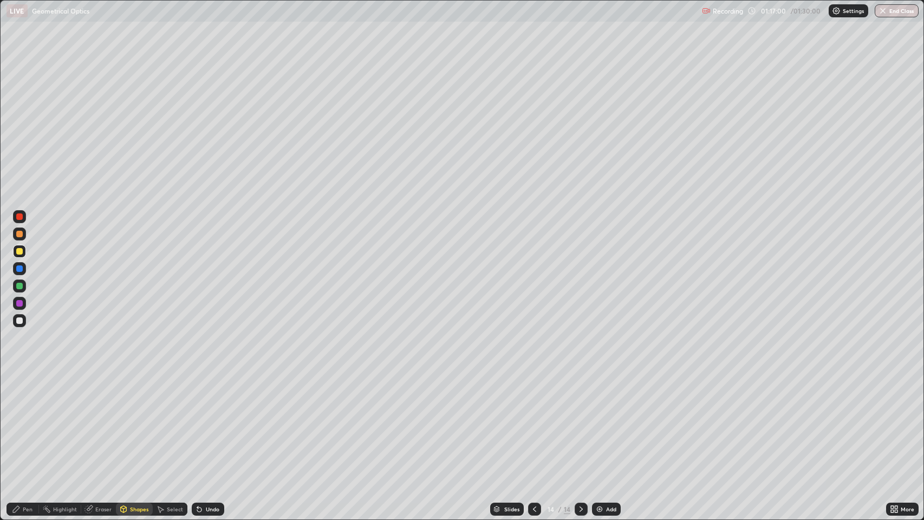
click at [204, 422] on div "Undo" at bounding box center [208, 509] width 33 height 13
click at [207, 422] on div "Undo" at bounding box center [213, 509] width 14 height 5
click at [211, 422] on div "Undo" at bounding box center [213, 509] width 14 height 5
click at [130, 422] on div "Shapes" at bounding box center [139, 509] width 18 height 5
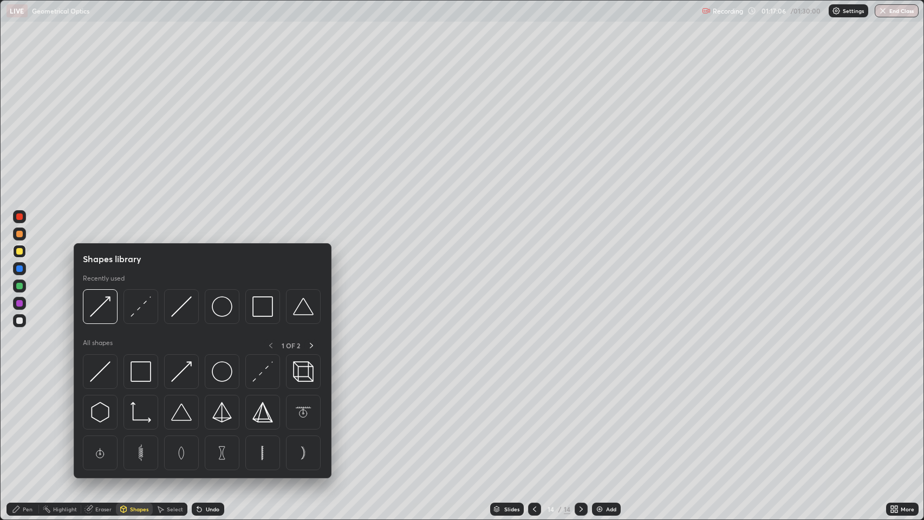
click at [148, 308] on img at bounding box center [141, 306] width 21 height 21
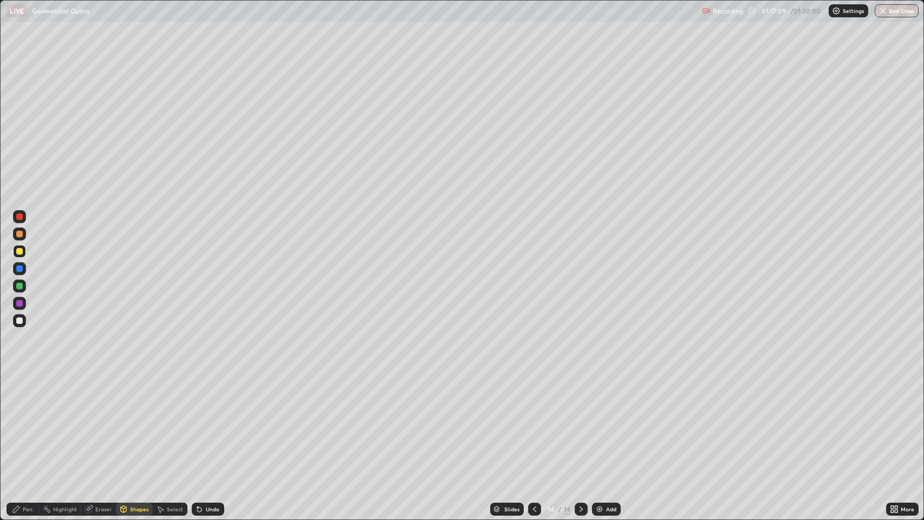
click at [142, 422] on div "Shapes" at bounding box center [139, 509] width 18 height 5
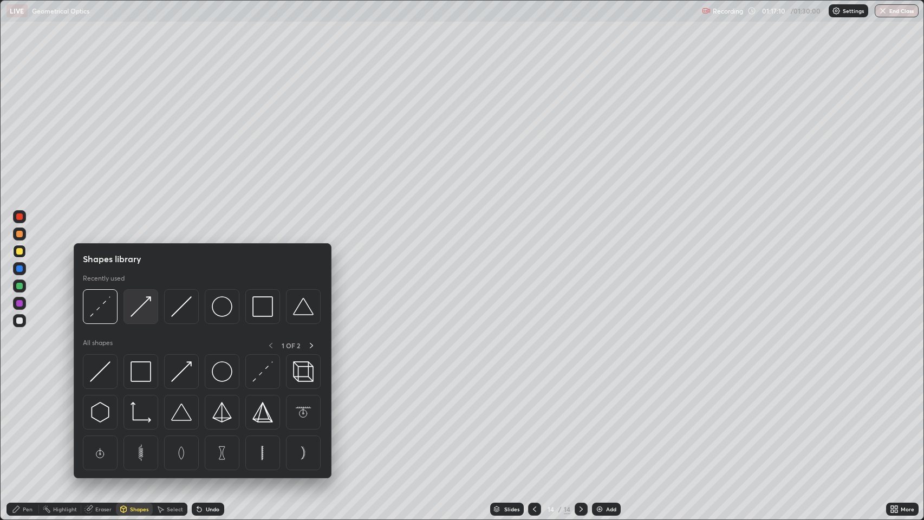
click at [139, 309] on img at bounding box center [141, 306] width 21 height 21
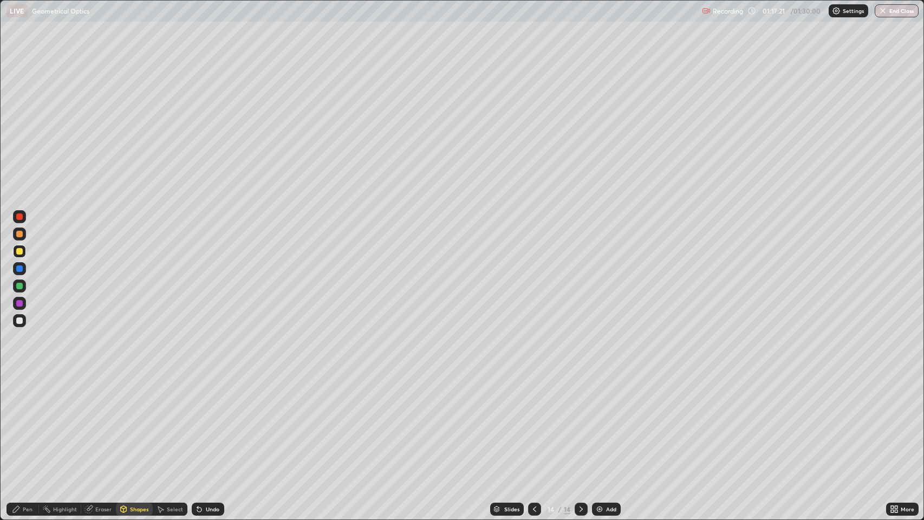
click at [139, 422] on div "Shapes" at bounding box center [139, 509] width 18 height 5
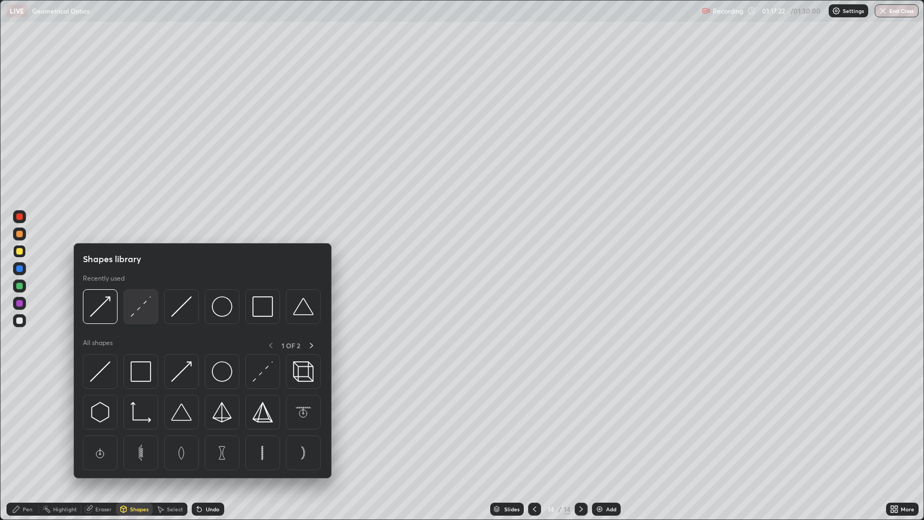
click at [142, 307] on img at bounding box center [141, 306] width 21 height 21
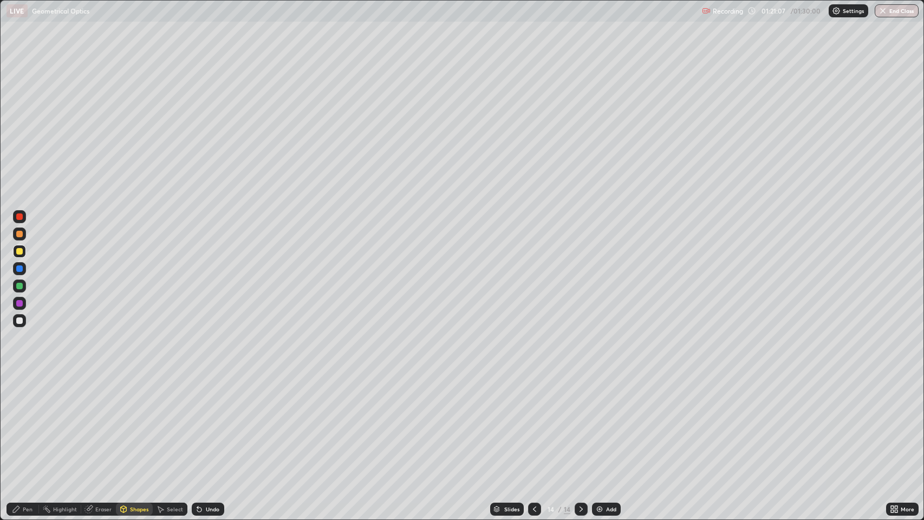
click at [580, 422] on icon at bounding box center [581, 509] width 9 height 9
click at [599, 422] on img at bounding box center [599, 509] width 9 height 9
click at [20, 270] on div at bounding box center [19, 268] width 7 height 7
click at [206, 422] on div "Undo" at bounding box center [213, 509] width 14 height 5
click at [24, 422] on div "Pen" at bounding box center [28, 509] width 10 height 5
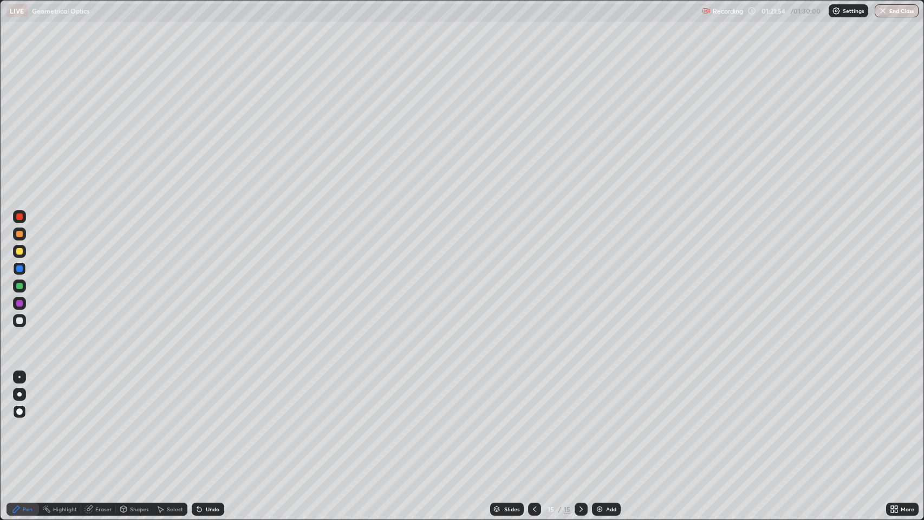
click at [127, 422] on icon at bounding box center [123, 509] width 9 height 9
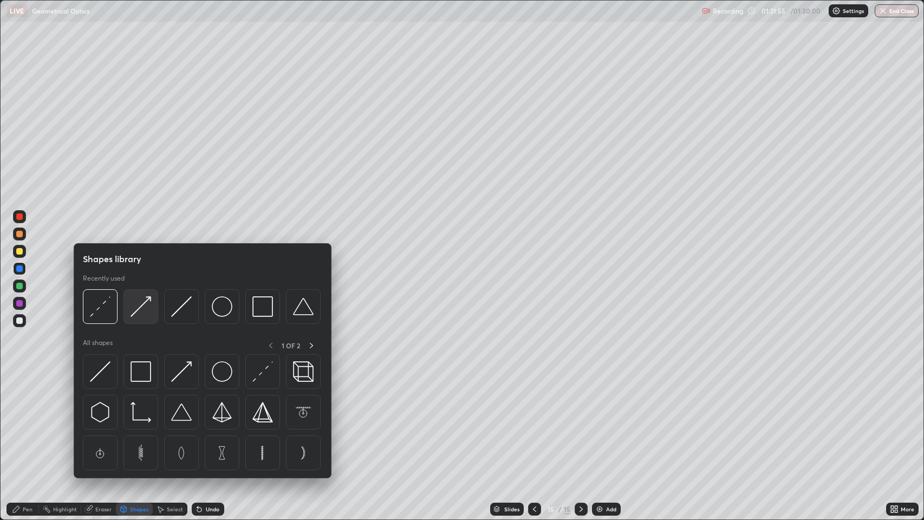
click at [142, 303] on img at bounding box center [141, 306] width 21 height 21
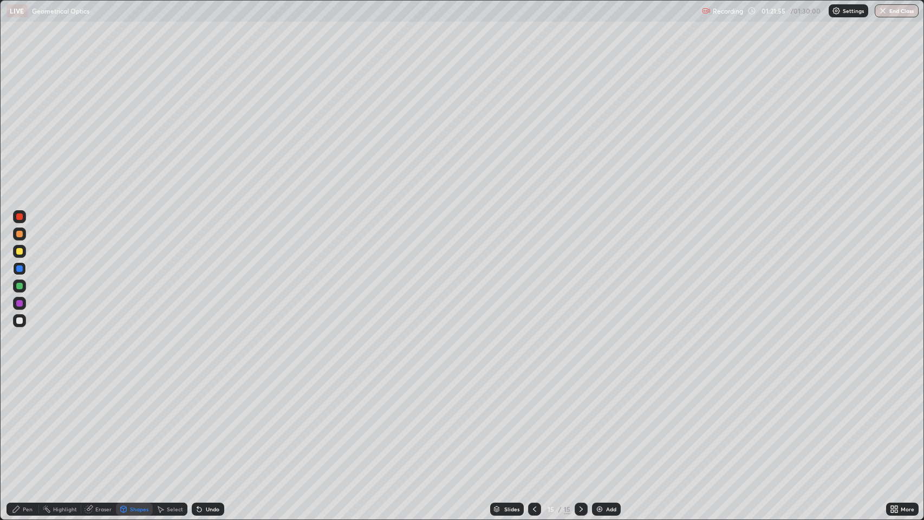
click at [22, 322] on div at bounding box center [19, 320] width 7 height 7
click at [23, 422] on div "Pen" at bounding box center [28, 509] width 10 height 5
click at [133, 422] on div "Shapes" at bounding box center [139, 509] width 18 height 5
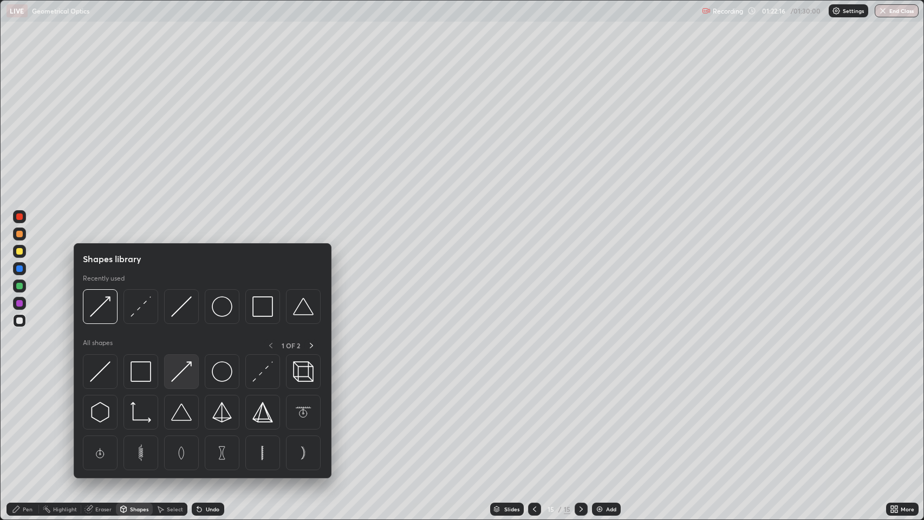
click at [185, 365] on img at bounding box center [181, 371] width 21 height 21
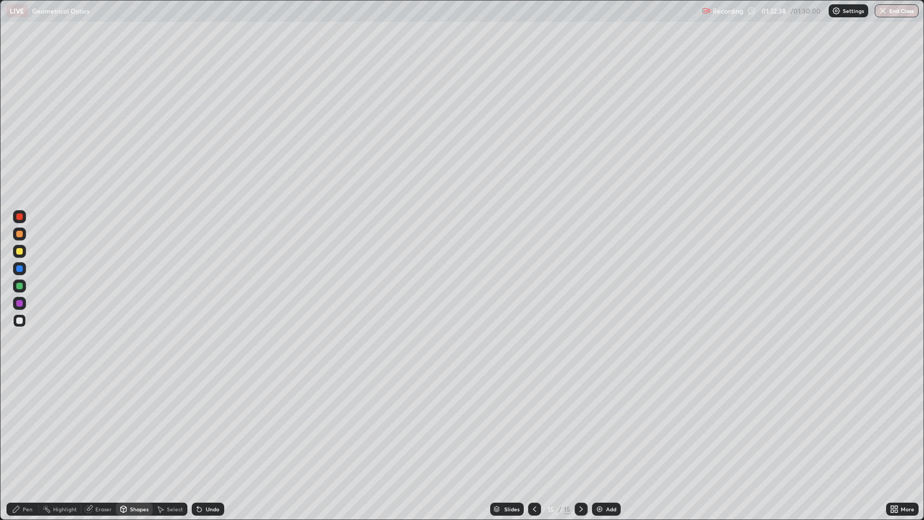
click at [24, 422] on div "Pen" at bounding box center [28, 509] width 10 height 5
click at [137, 422] on div "Shapes" at bounding box center [139, 509] width 18 height 5
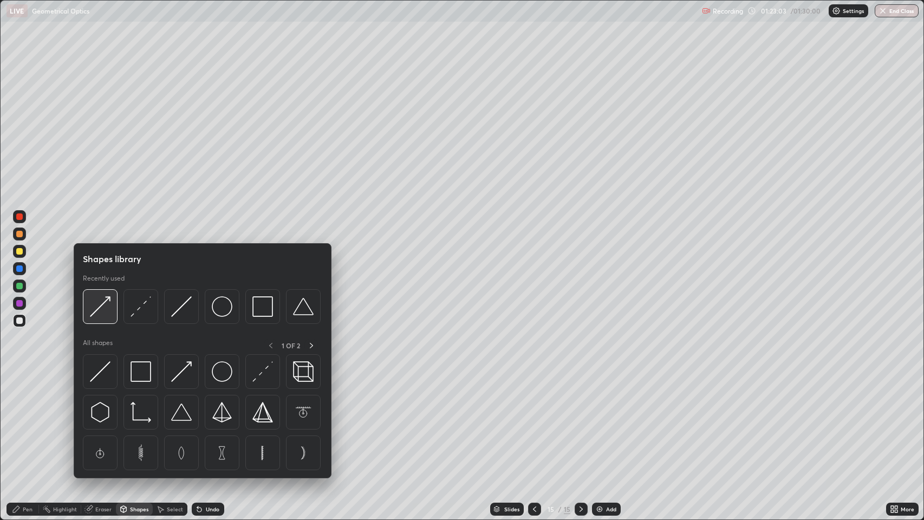
click at [102, 305] on img at bounding box center [100, 306] width 21 height 21
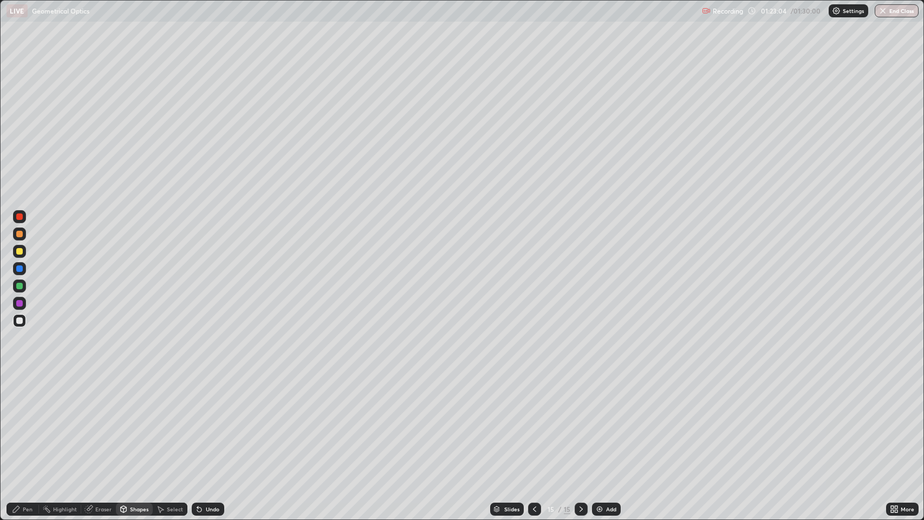
click at [21, 270] on div at bounding box center [19, 268] width 7 height 7
click at [124, 422] on icon at bounding box center [123, 509] width 9 height 9
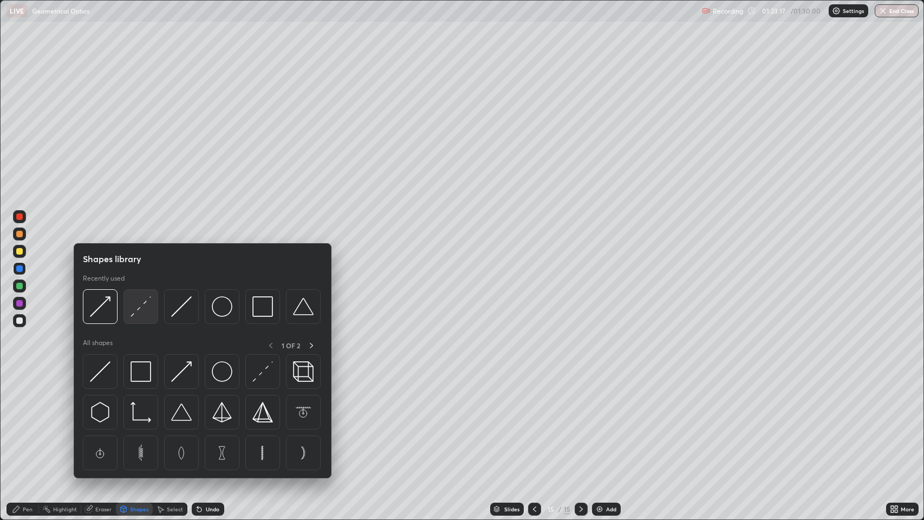
click at [137, 306] on img at bounding box center [141, 306] width 21 height 21
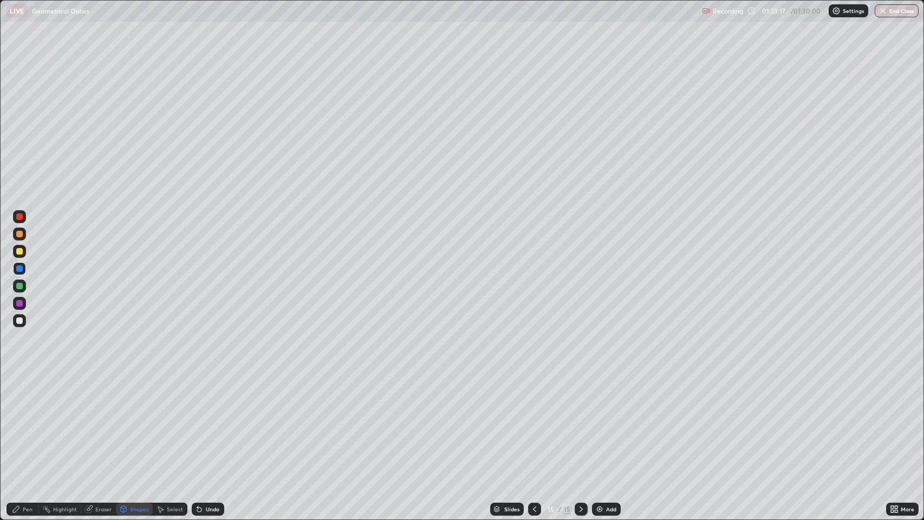
click at [21, 306] on div at bounding box center [19, 303] width 7 height 7
click at [96, 422] on div "Eraser" at bounding box center [103, 509] width 16 height 5
click at [140, 422] on div "Shapes" at bounding box center [139, 509] width 18 height 5
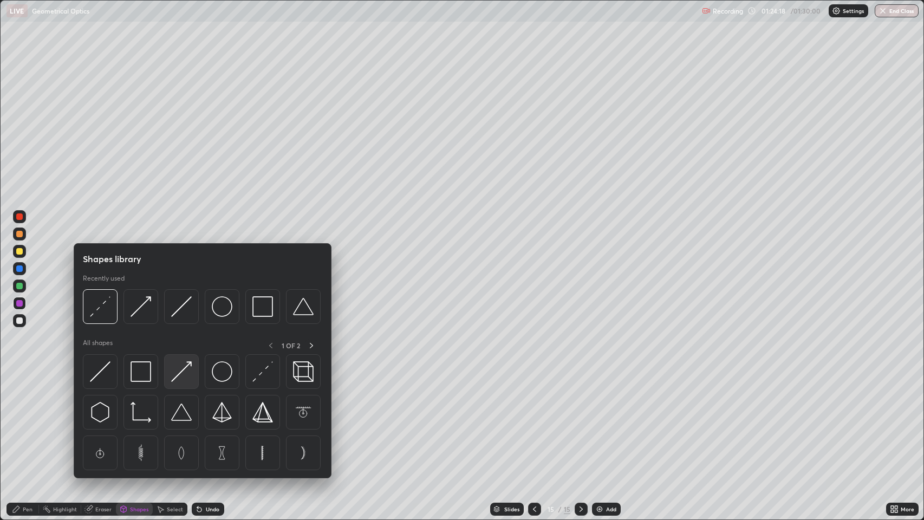
click at [179, 373] on img at bounding box center [181, 371] width 21 height 21
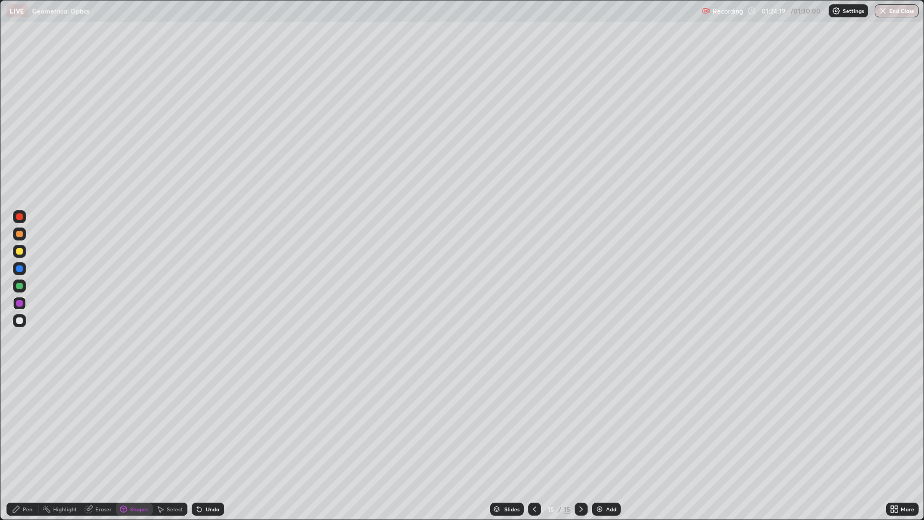
click at [19, 269] on div at bounding box center [19, 268] width 7 height 7
click at [890, 8] on button "End Class" at bounding box center [897, 10] width 43 height 13
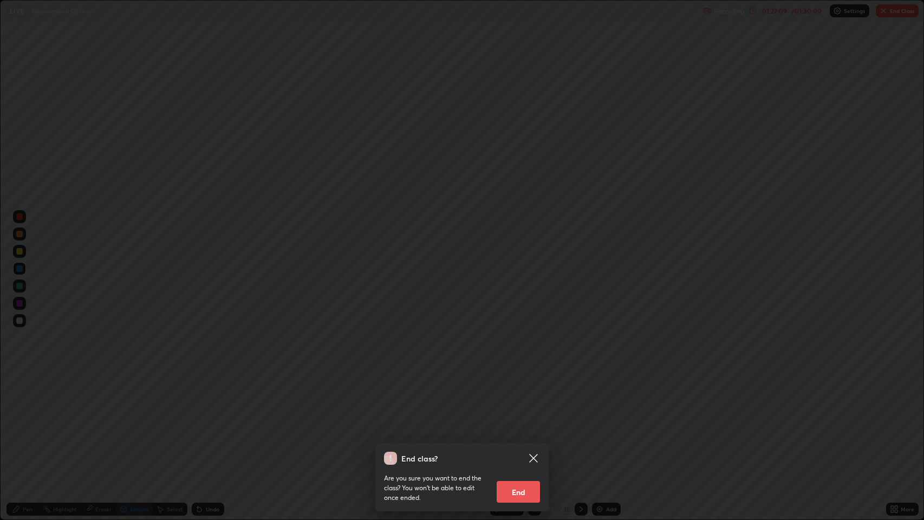
click at [516, 422] on button "End" at bounding box center [518, 492] width 43 height 22
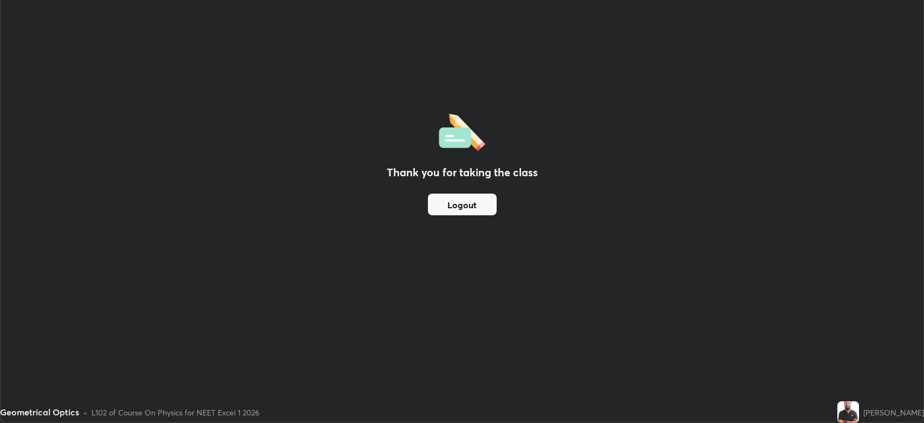
scroll to position [53751, 53249]
